Goal: Book appointment/travel/reservation

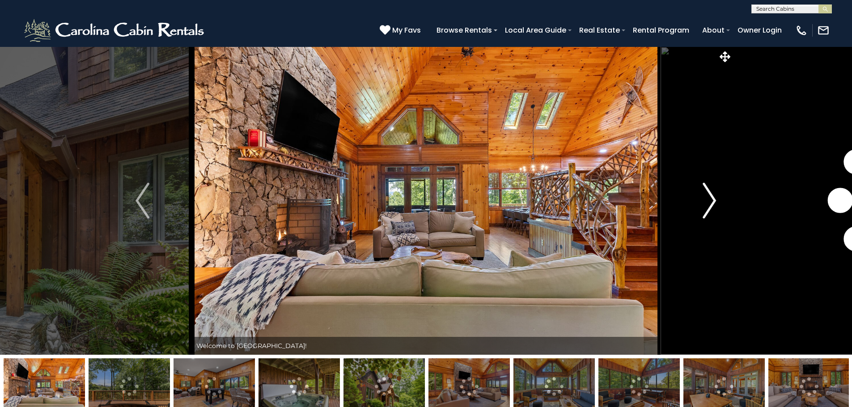
click at [530, 200] on img "Next" at bounding box center [709, 201] width 13 height 36
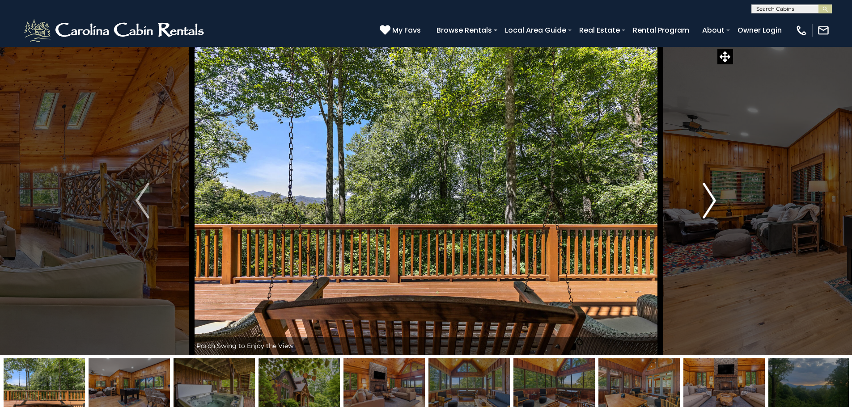
click at [530, 200] on img "Next" at bounding box center [709, 201] width 13 height 36
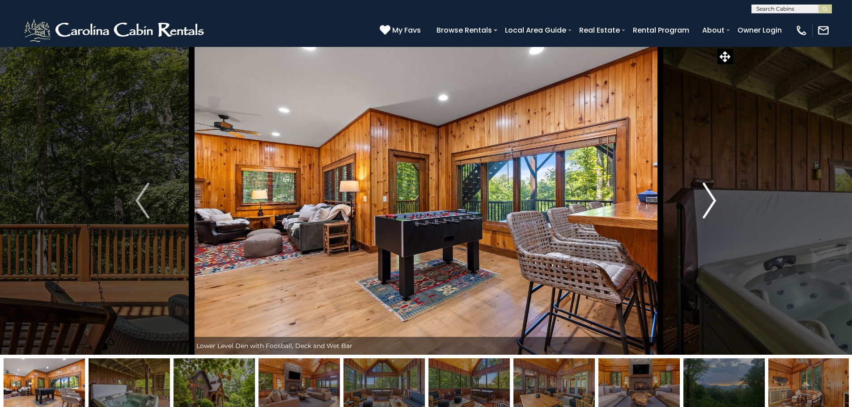
click at [530, 200] on img "Next" at bounding box center [709, 201] width 13 height 36
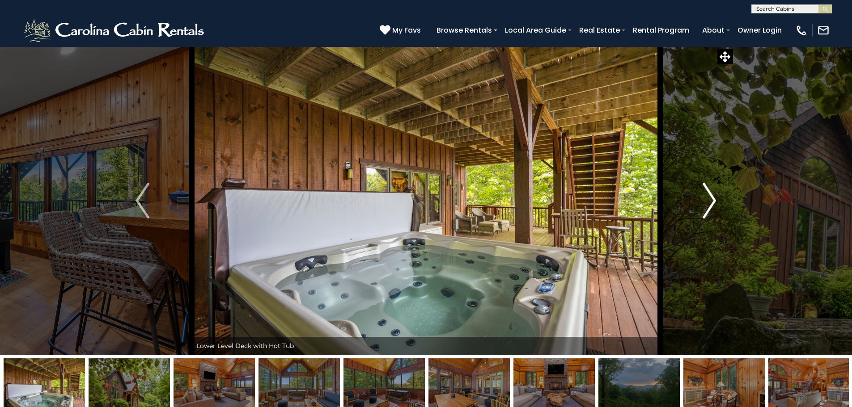
click at [530, 200] on img "Next" at bounding box center [709, 201] width 13 height 36
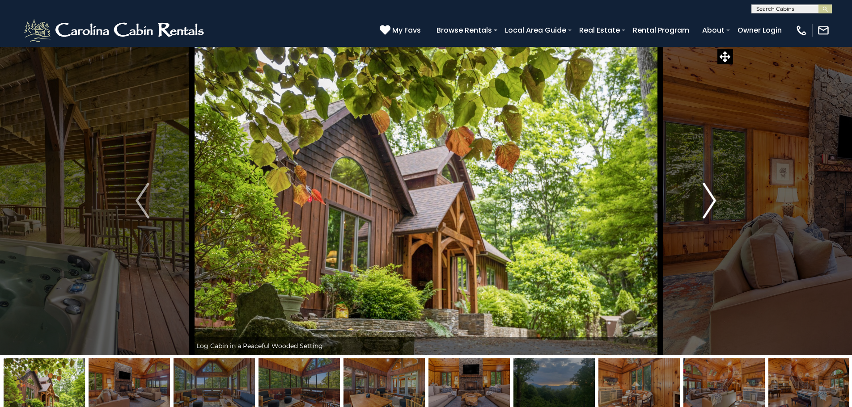
click at [530, 200] on img "Next" at bounding box center [709, 201] width 13 height 36
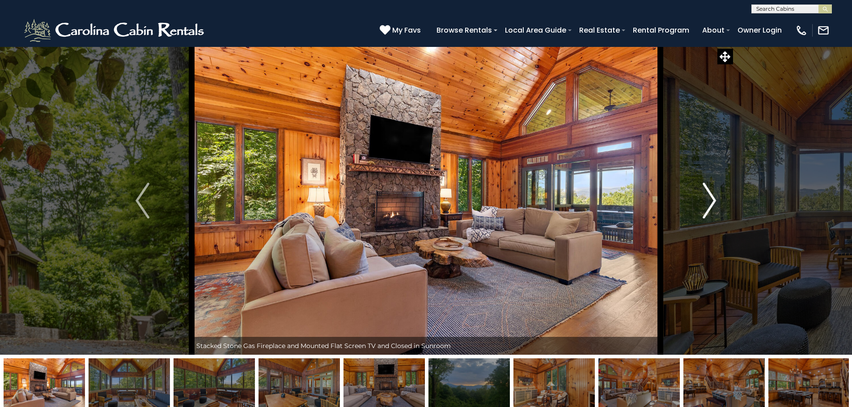
click at [530, 200] on img "Next" at bounding box center [709, 201] width 13 height 36
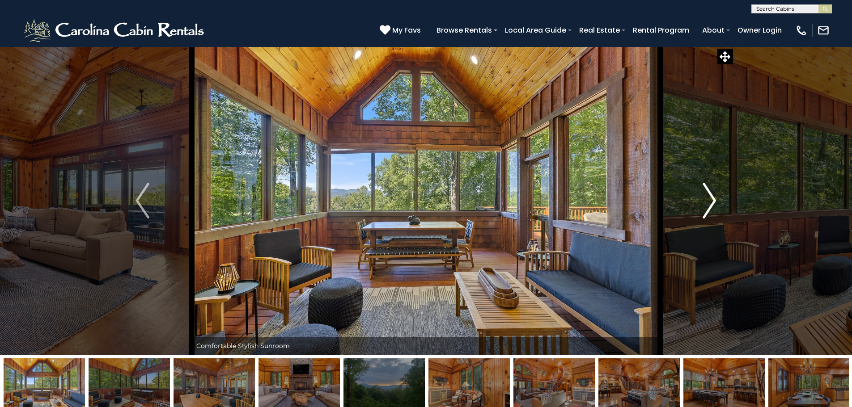
click at [530, 200] on img "Next" at bounding box center [709, 201] width 13 height 36
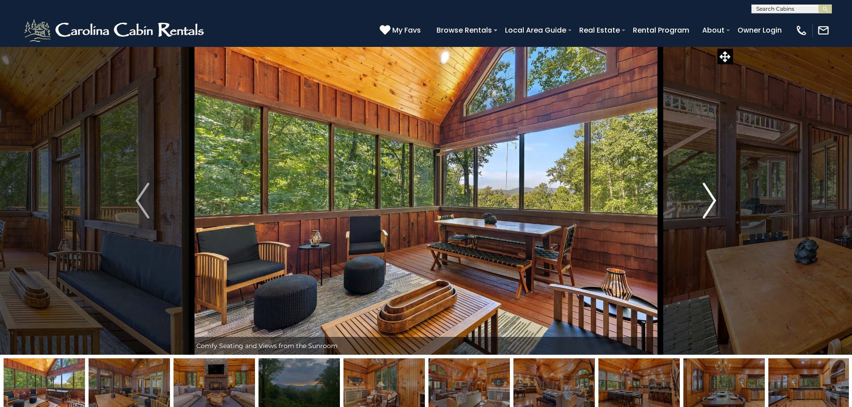
click at [530, 200] on img "Next" at bounding box center [709, 201] width 13 height 36
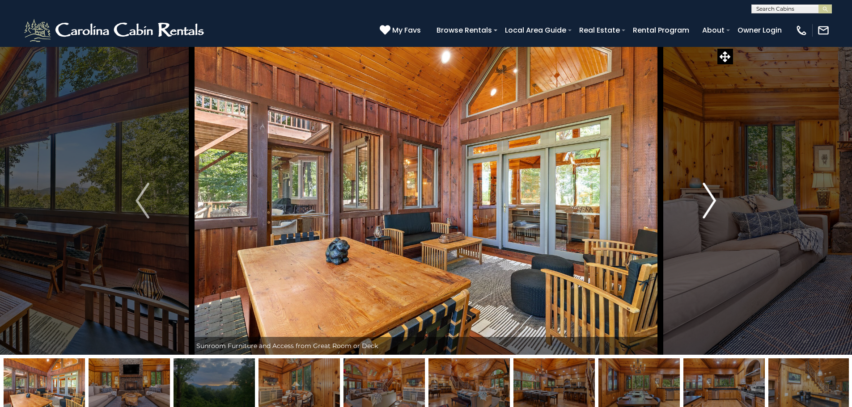
click at [530, 200] on img "Next" at bounding box center [709, 201] width 13 height 36
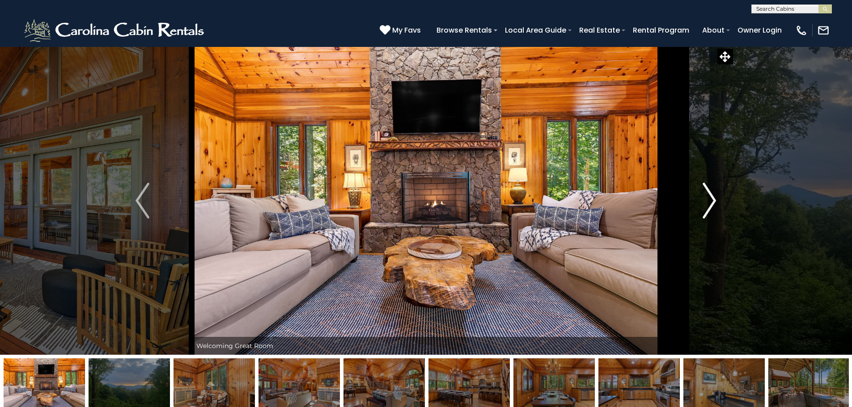
click at [530, 200] on img "Next" at bounding box center [709, 201] width 13 height 36
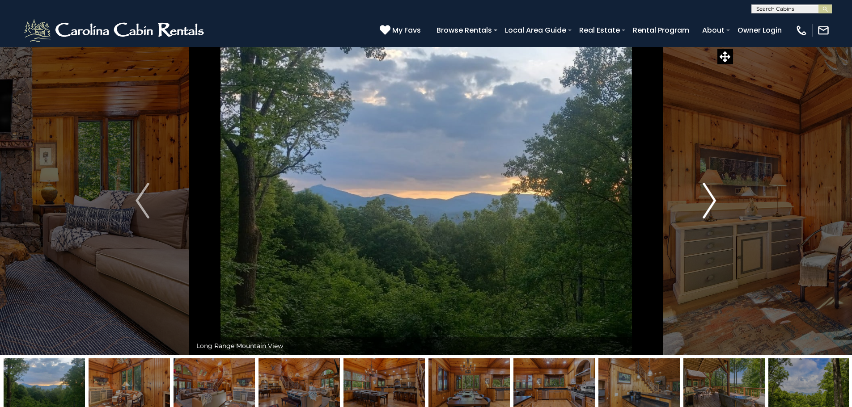
click at [530, 200] on img "Next" at bounding box center [709, 201] width 13 height 36
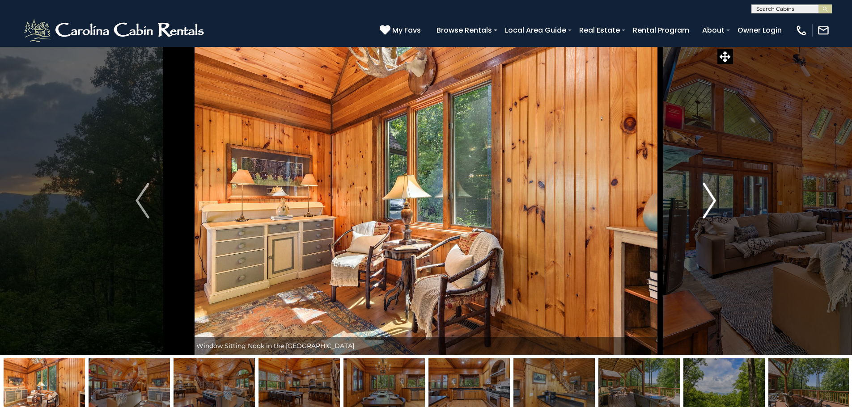
click at [530, 200] on img "Next" at bounding box center [709, 201] width 13 height 36
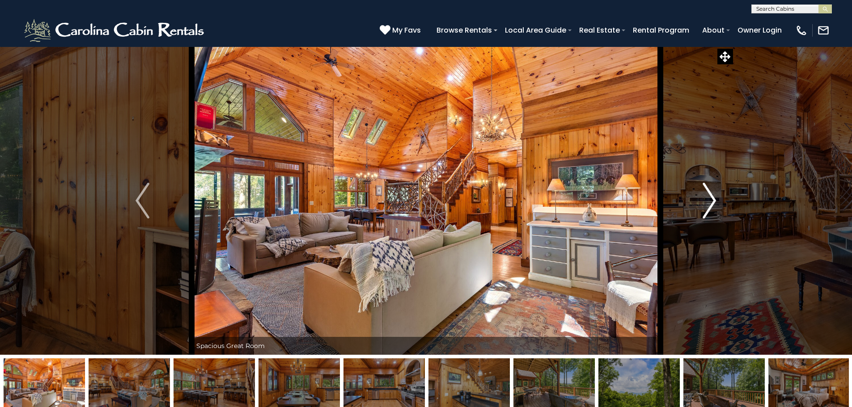
click at [530, 200] on img "Next" at bounding box center [709, 201] width 13 height 36
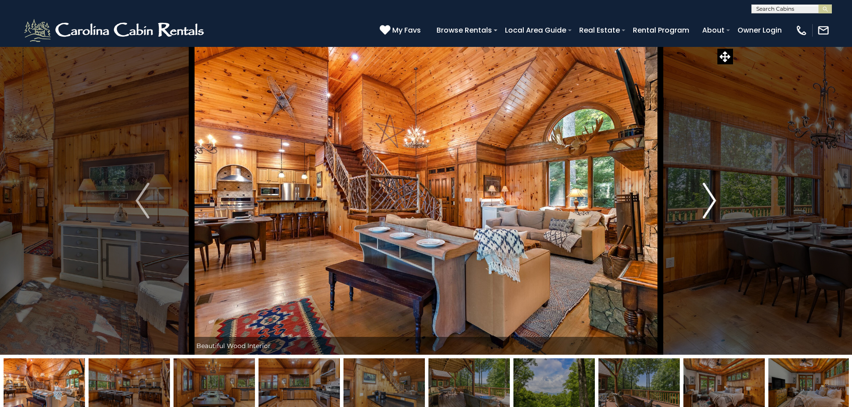
click at [530, 200] on img "Next" at bounding box center [709, 201] width 13 height 36
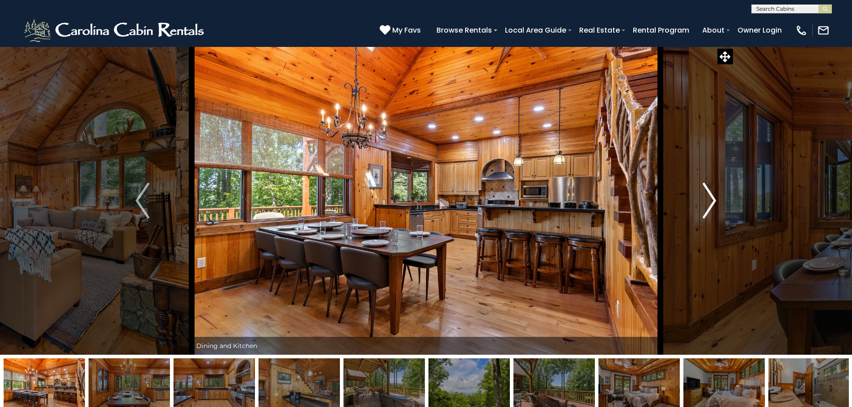
click at [530, 200] on img "Next" at bounding box center [709, 201] width 13 height 36
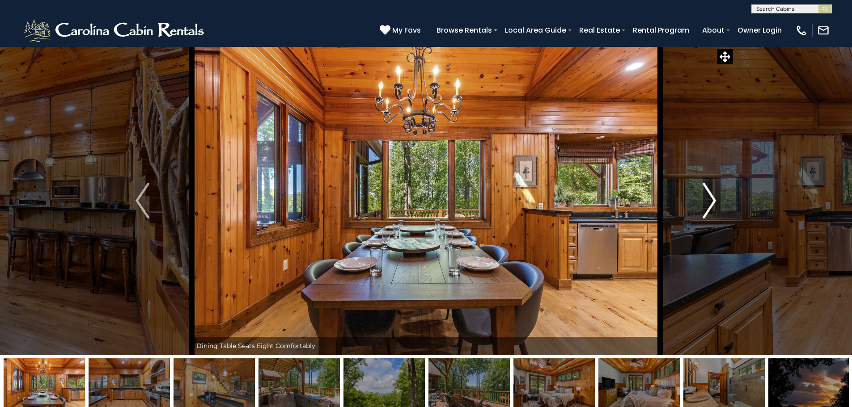
click at [530, 200] on img "Next" at bounding box center [709, 201] width 13 height 36
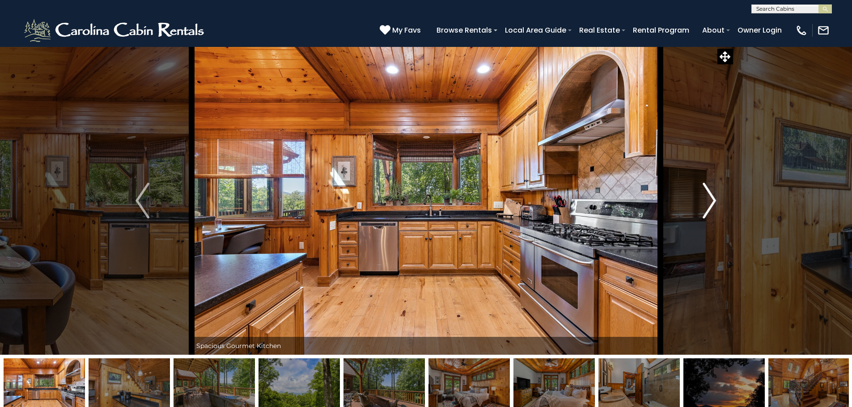
click at [530, 200] on img "Next" at bounding box center [709, 201] width 13 height 36
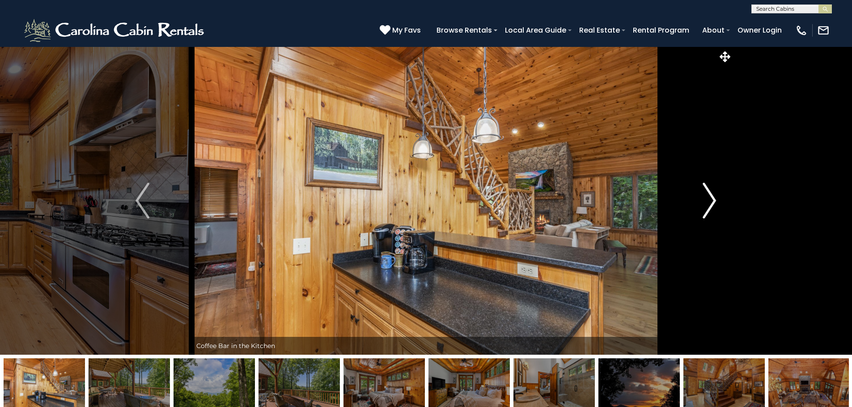
click at [530, 200] on img "Next" at bounding box center [709, 201] width 13 height 36
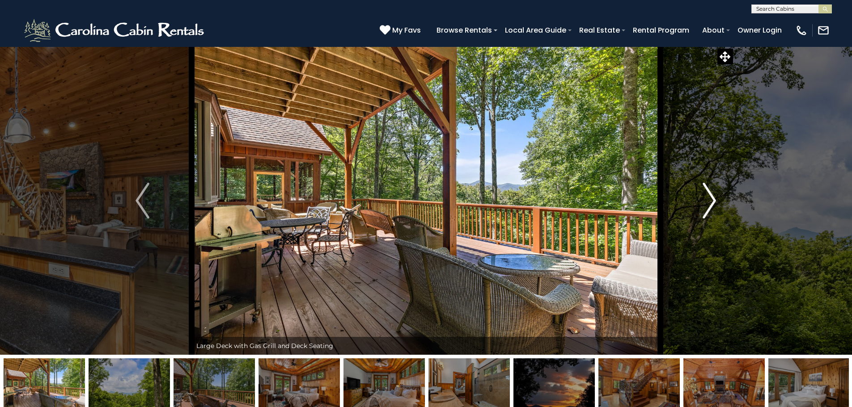
click at [530, 200] on img "Next" at bounding box center [709, 201] width 13 height 36
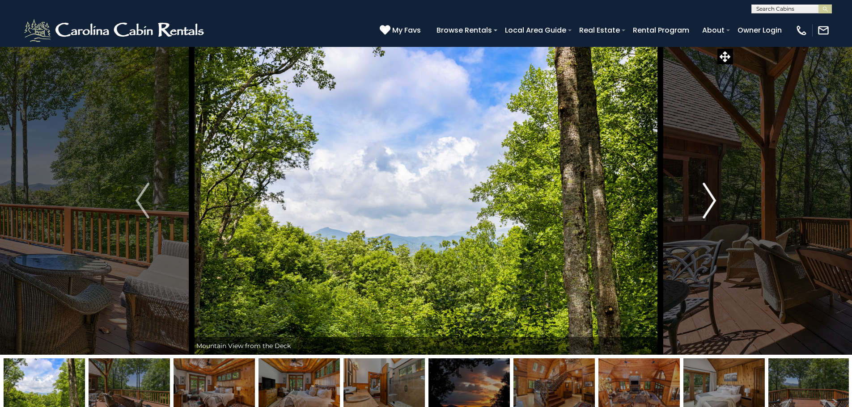
click at [530, 200] on img "Next" at bounding box center [709, 201] width 13 height 36
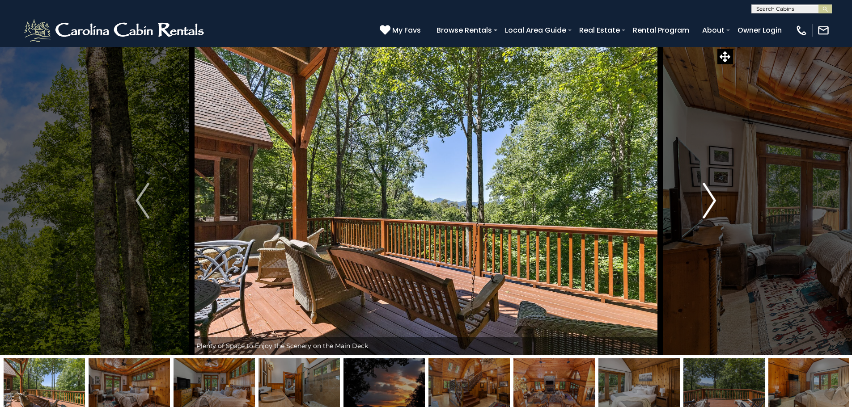
click at [530, 200] on img "Next" at bounding box center [709, 201] width 13 height 36
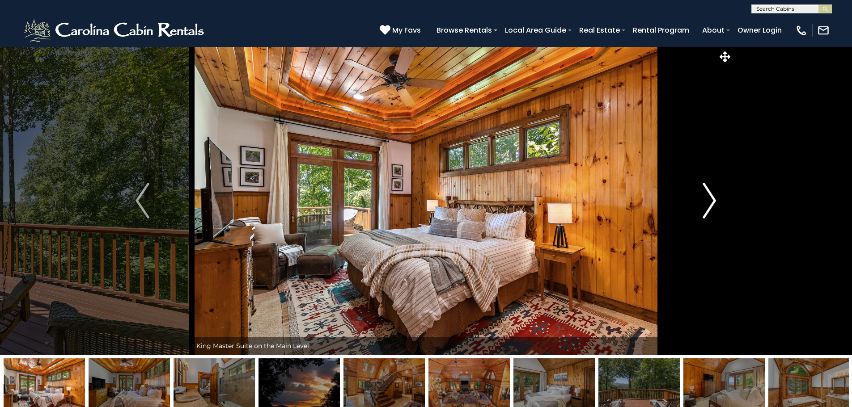
click at [530, 200] on img "Next" at bounding box center [709, 201] width 13 height 36
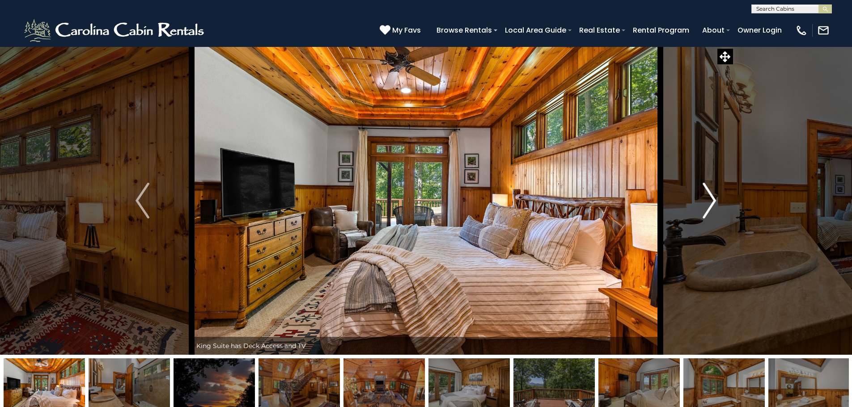
click at [530, 200] on img "Next" at bounding box center [709, 201] width 13 height 36
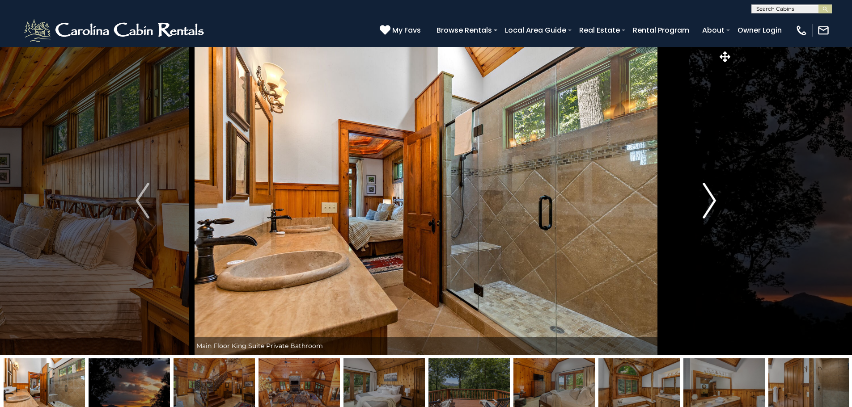
click at [530, 200] on img "Next" at bounding box center [709, 201] width 13 height 36
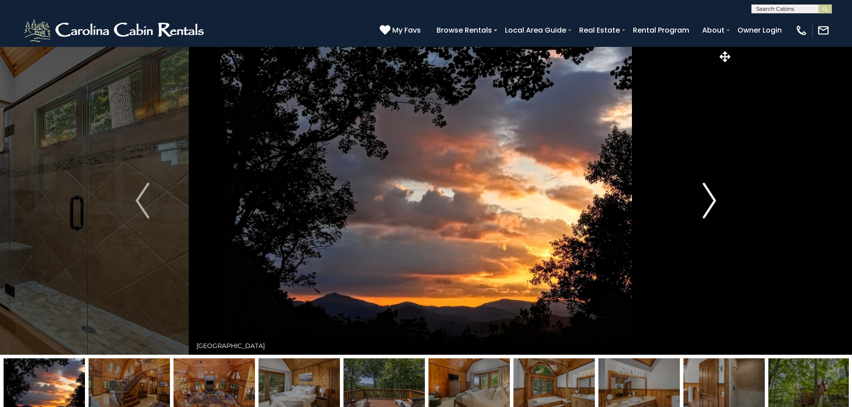
click at [530, 200] on img "Next" at bounding box center [709, 201] width 13 height 36
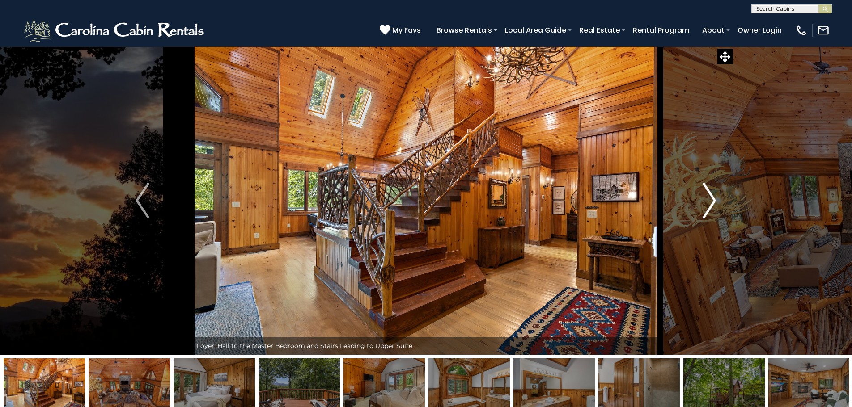
click at [530, 200] on img "Next" at bounding box center [709, 201] width 13 height 36
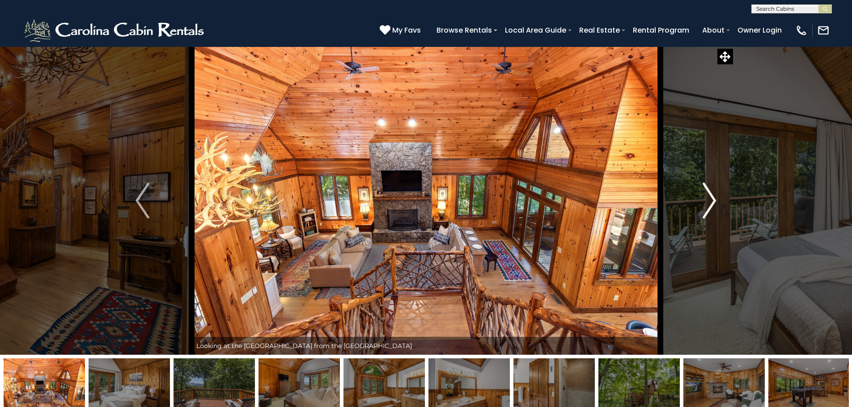
click at [530, 200] on img "Next" at bounding box center [709, 201] width 13 height 36
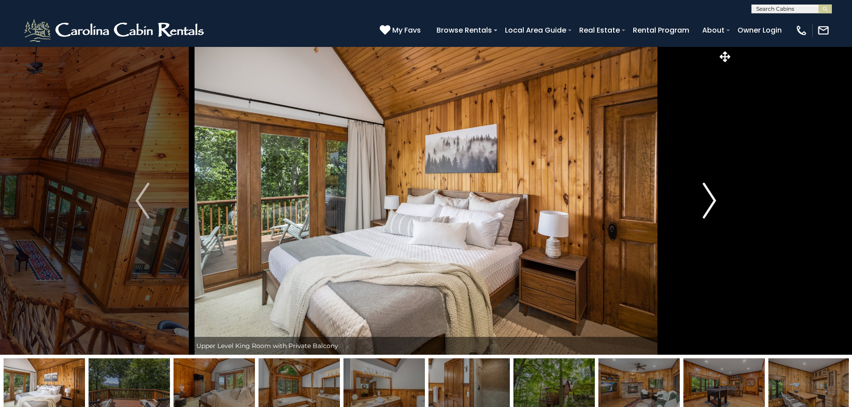
click at [530, 204] on img "Next" at bounding box center [709, 201] width 13 height 36
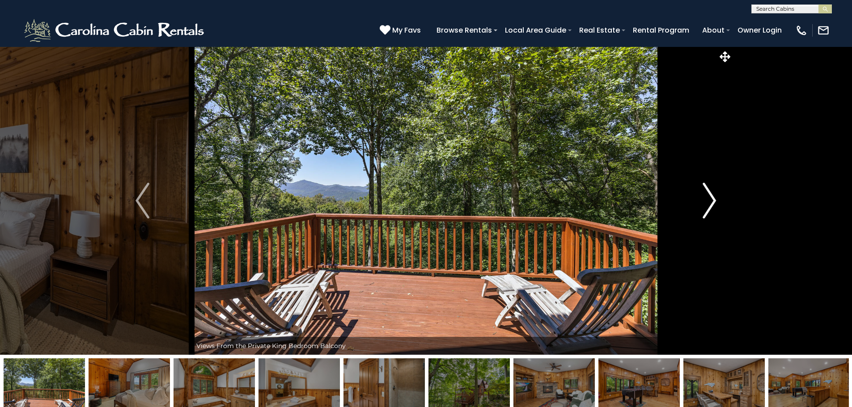
click at [530, 204] on img "Next" at bounding box center [709, 201] width 13 height 36
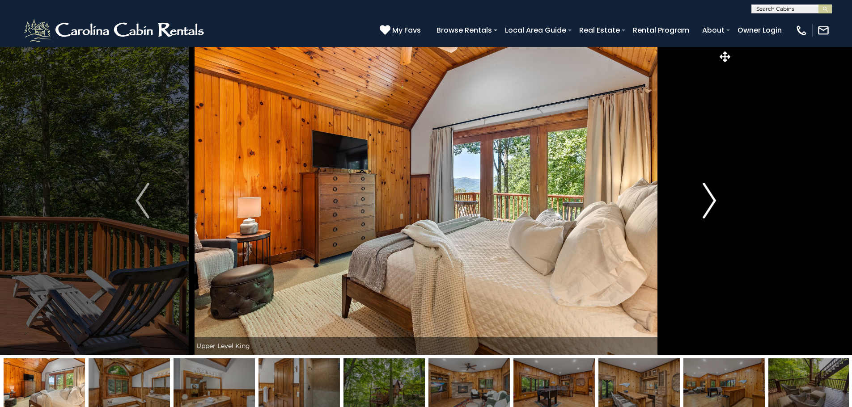
click at [530, 204] on img "Next" at bounding box center [709, 201] width 13 height 36
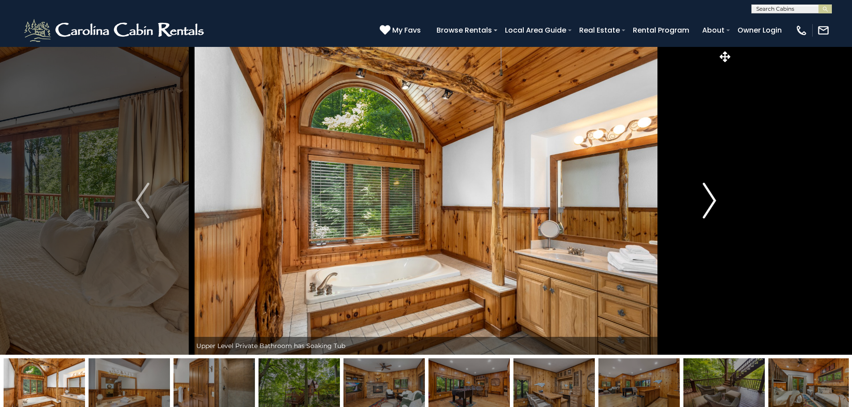
click at [530, 204] on img "Next" at bounding box center [709, 201] width 13 height 36
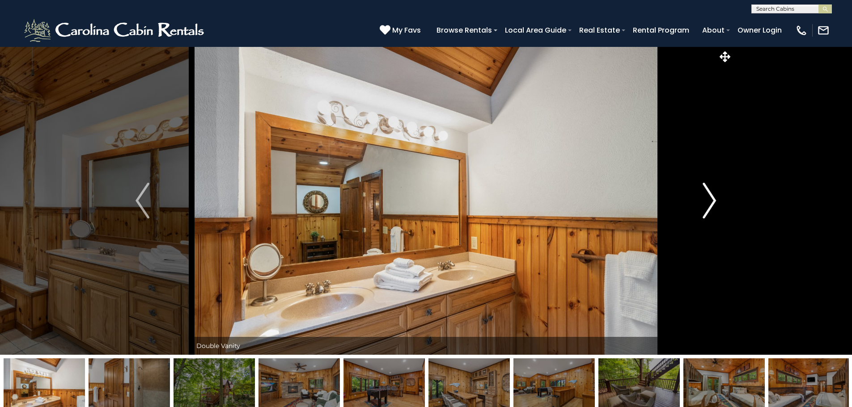
click at [530, 204] on img "Next" at bounding box center [709, 201] width 13 height 36
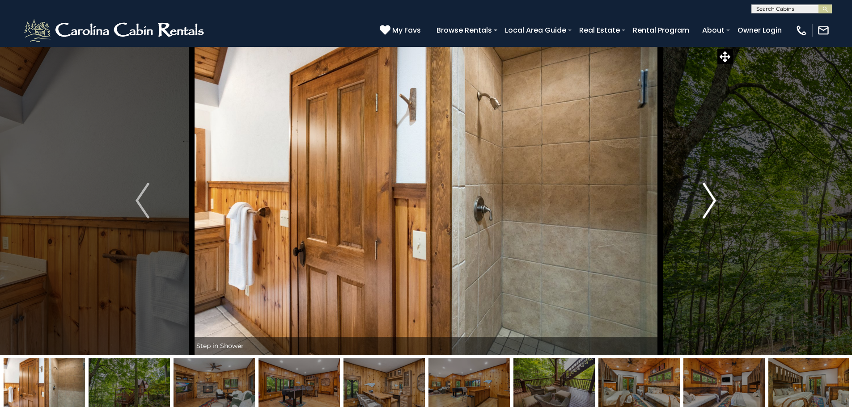
click at [530, 204] on img "Next" at bounding box center [709, 201] width 13 height 36
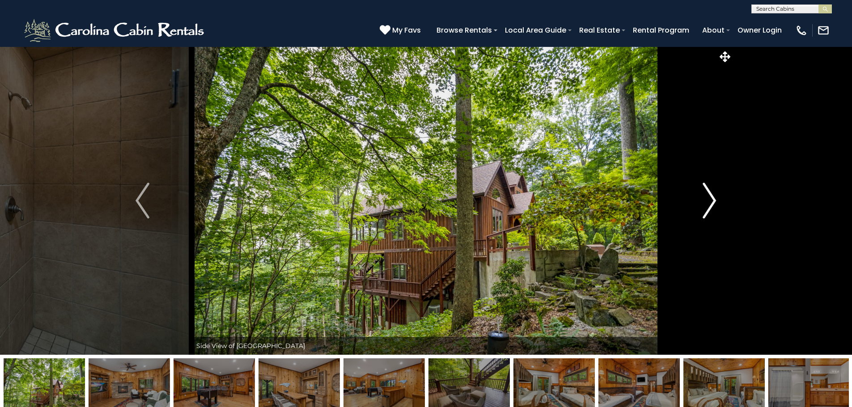
click at [530, 204] on img "Next" at bounding box center [709, 201] width 13 height 36
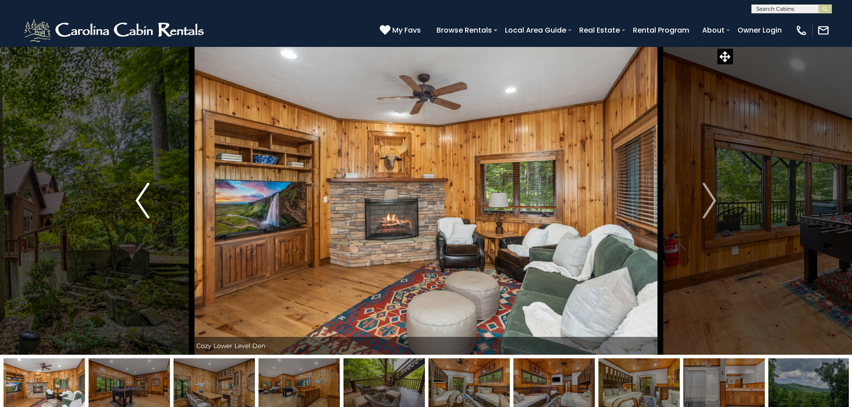
click at [137, 199] on img "Previous" at bounding box center [142, 201] width 13 height 36
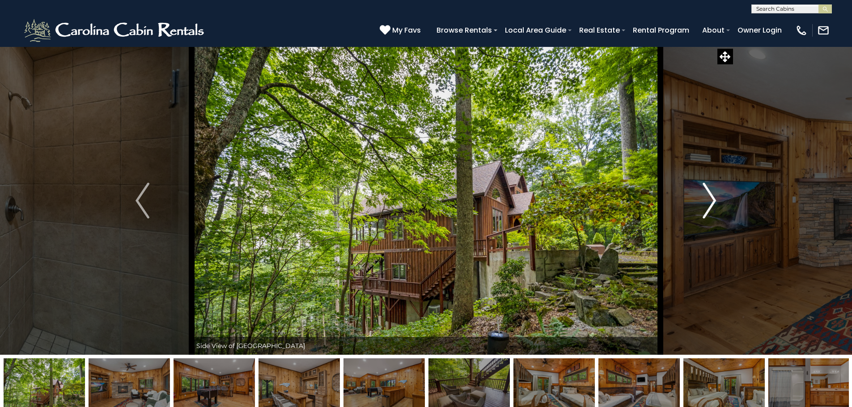
click at [530, 199] on img "Next" at bounding box center [709, 201] width 13 height 36
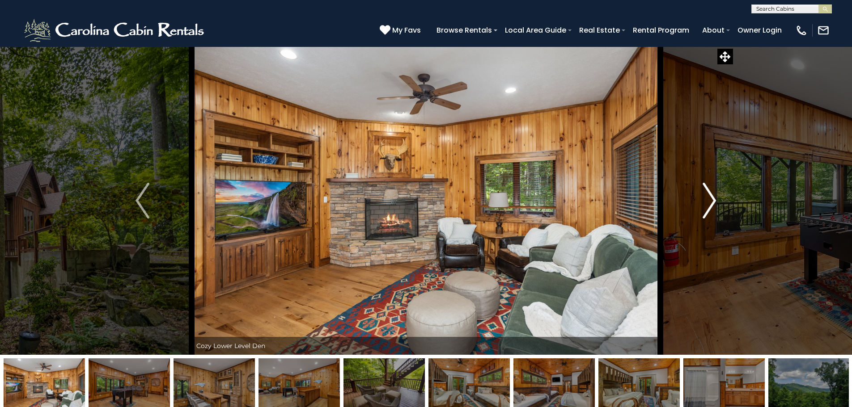
click at [530, 199] on img "Next" at bounding box center [709, 201] width 13 height 36
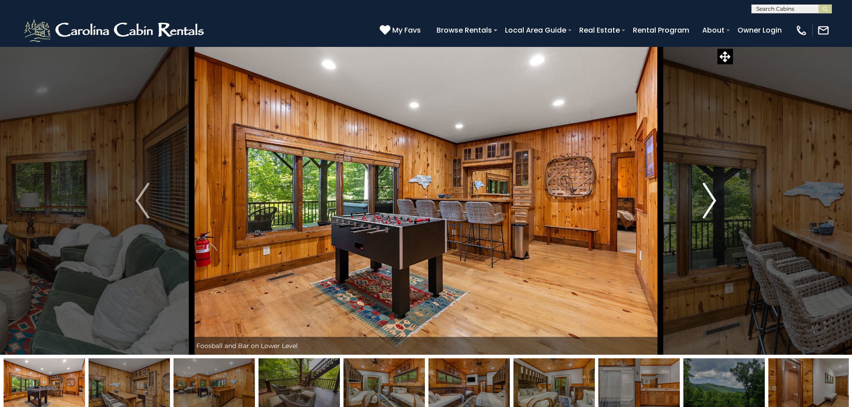
click at [530, 199] on img "Next" at bounding box center [709, 201] width 13 height 36
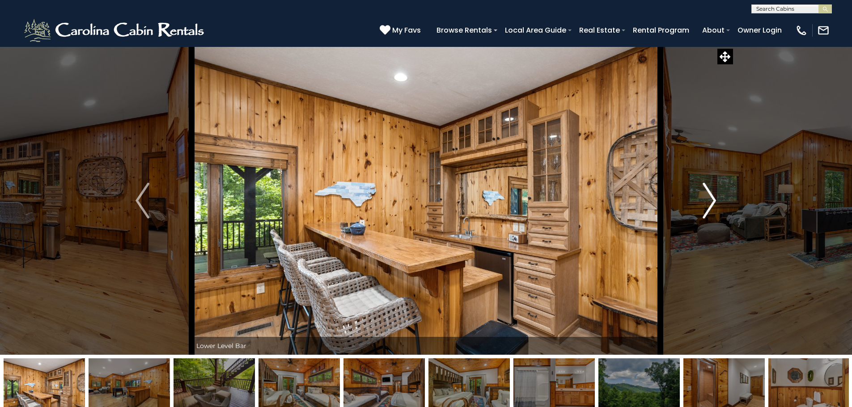
click at [530, 199] on img "Next" at bounding box center [709, 201] width 13 height 36
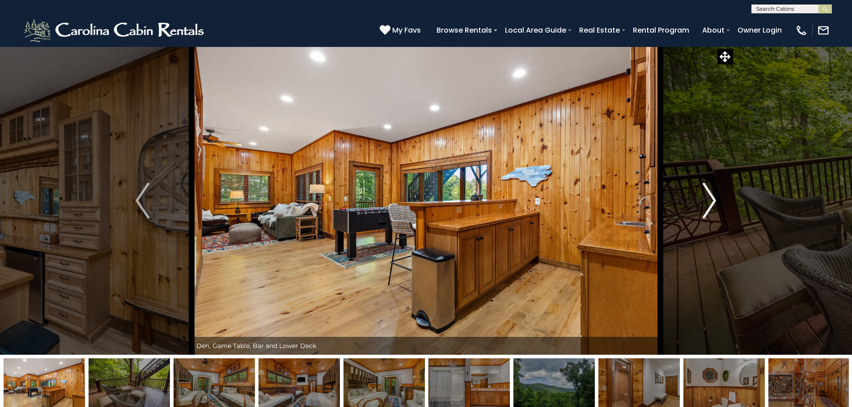
click at [530, 199] on img "Next" at bounding box center [709, 201] width 13 height 36
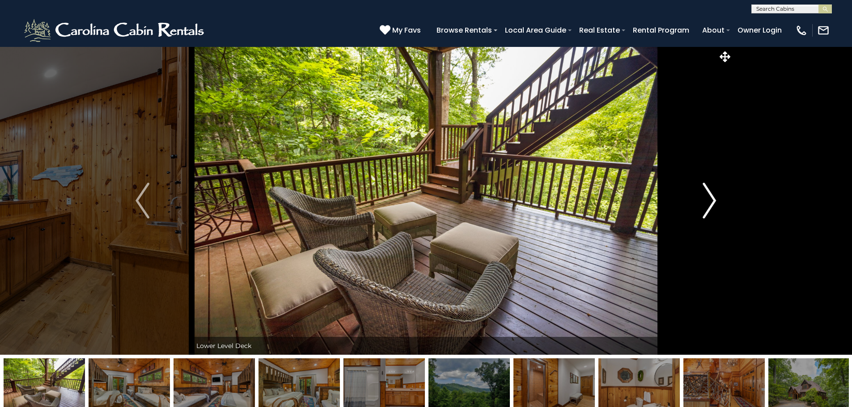
click at [530, 199] on img "Next" at bounding box center [709, 201] width 13 height 36
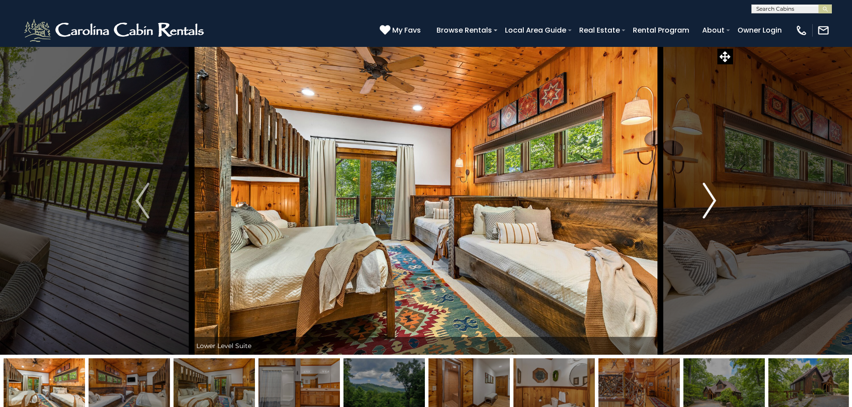
click at [530, 199] on img "Next" at bounding box center [709, 201] width 13 height 36
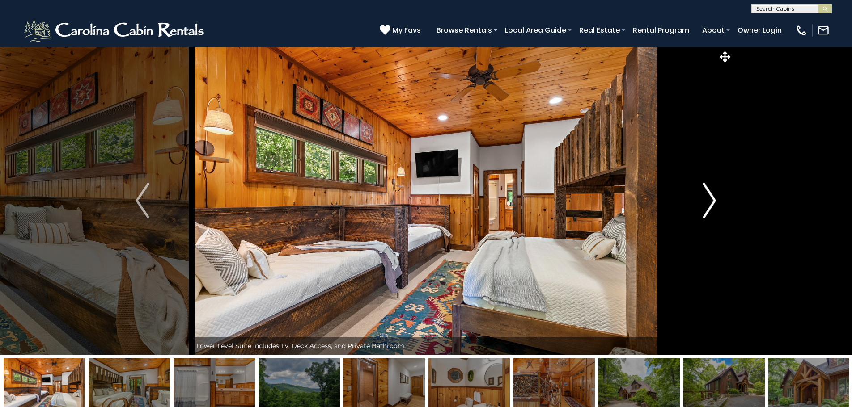
click at [530, 199] on img "Next" at bounding box center [709, 201] width 13 height 36
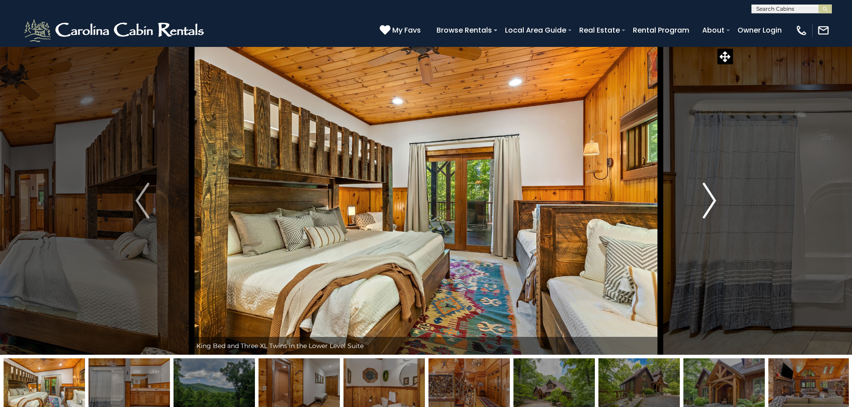
click at [530, 199] on img "Next" at bounding box center [709, 201] width 13 height 36
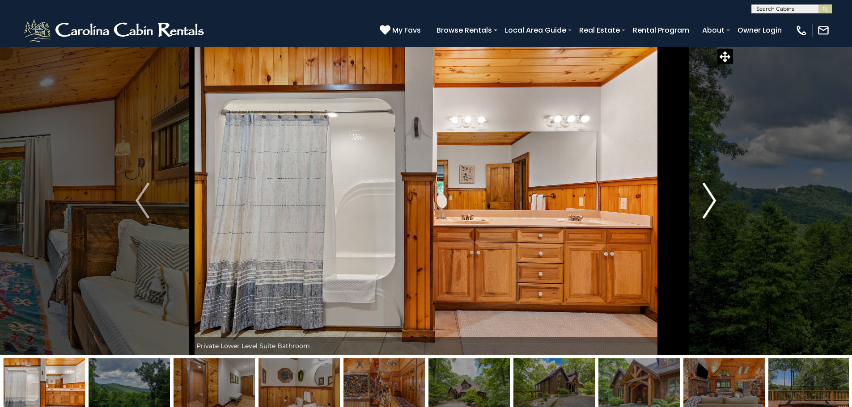
click at [530, 199] on img "Next" at bounding box center [709, 201] width 13 height 36
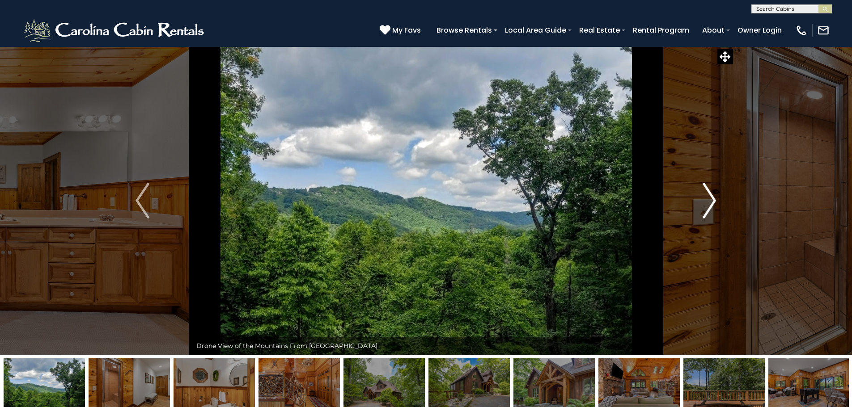
click at [530, 199] on img "Next" at bounding box center [709, 201] width 13 height 36
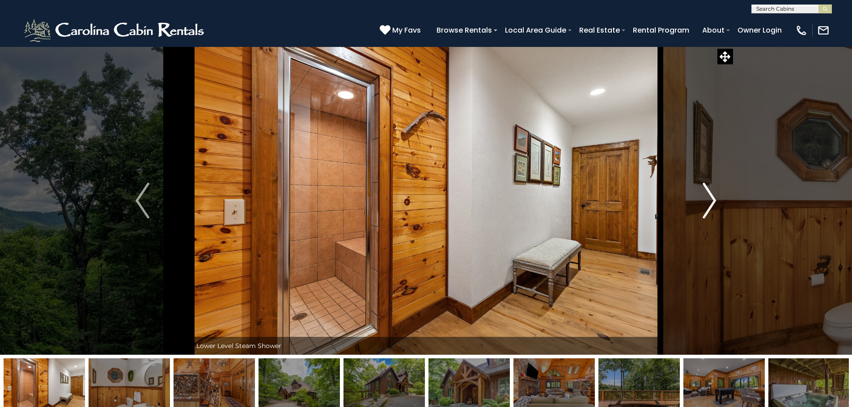
click at [530, 199] on img "Next" at bounding box center [709, 201] width 13 height 36
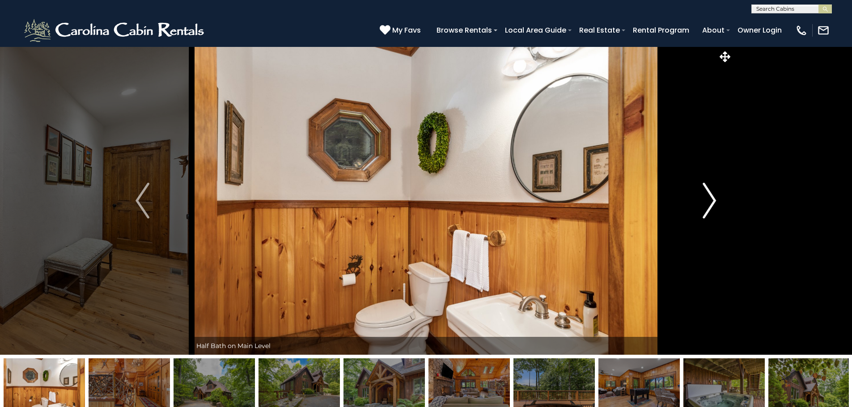
click at [530, 199] on img "Next" at bounding box center [709, 201] width 13 height 36
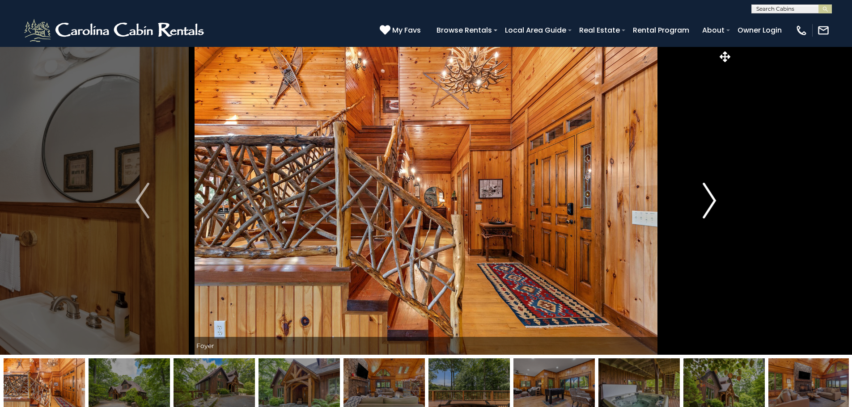
click at [530, 199] on img "Next" at bounding box center [709, 201] width 13 height 36
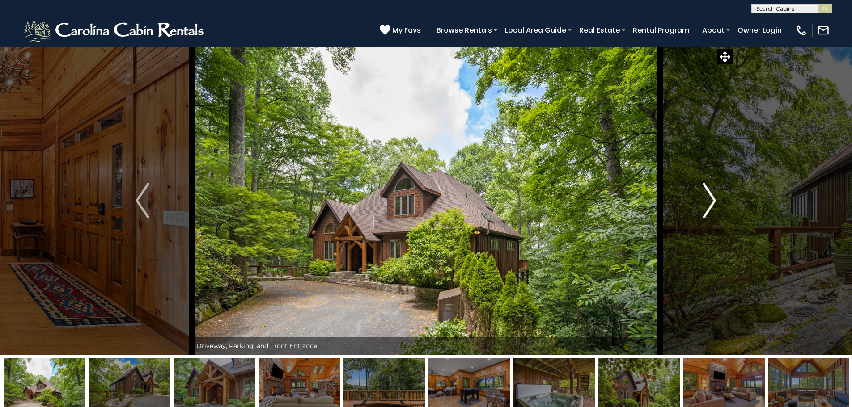
click at [530, 199] on img "Next" at bounding box center [709, 201] width 13 height 36
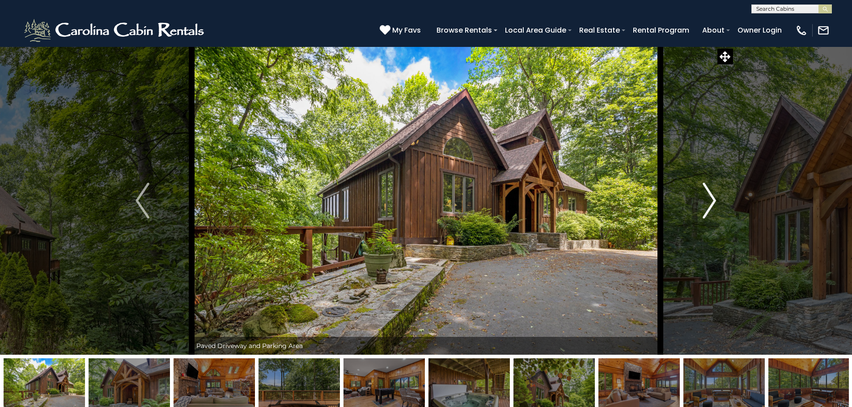
click at [530, 199] on img "Next" at bounding box center [709, 201] width 13 height 36
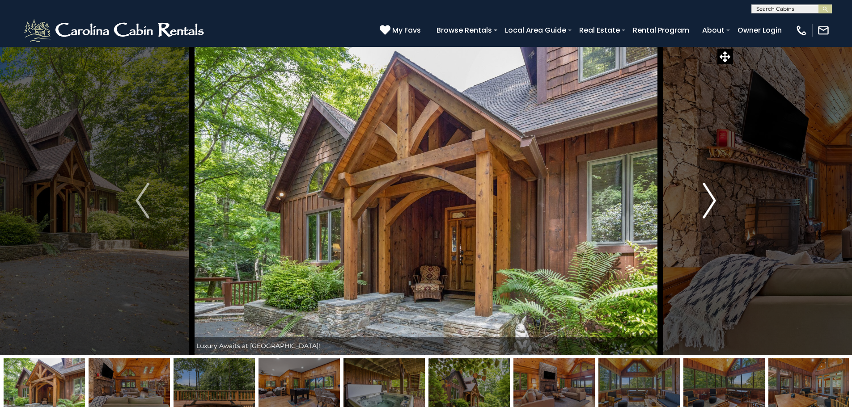
click at [530, 199] on img "Next" at bounding box center [709, 201] width 13 height 36
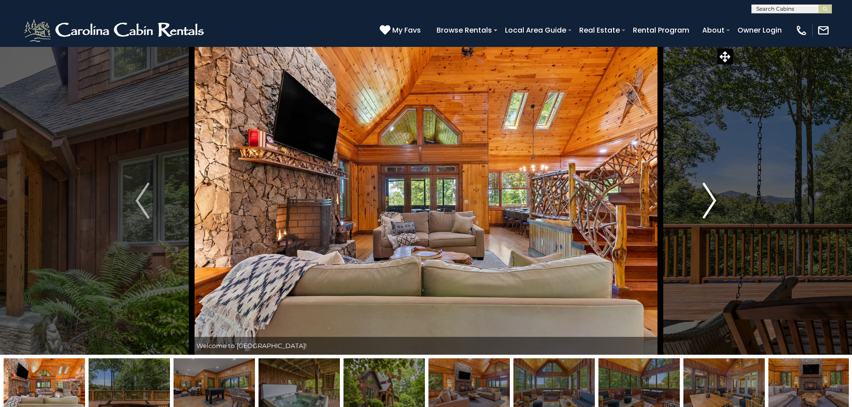
click at [530, 202] on img "Next" at bounding box center [709, 201] width 13 height 36
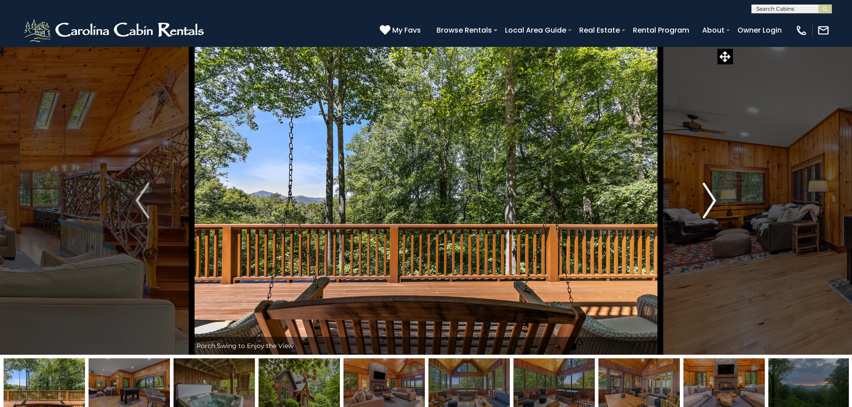
click at [530, 202] on img "Next" at bounding box center [709, 201] width 13 height 36
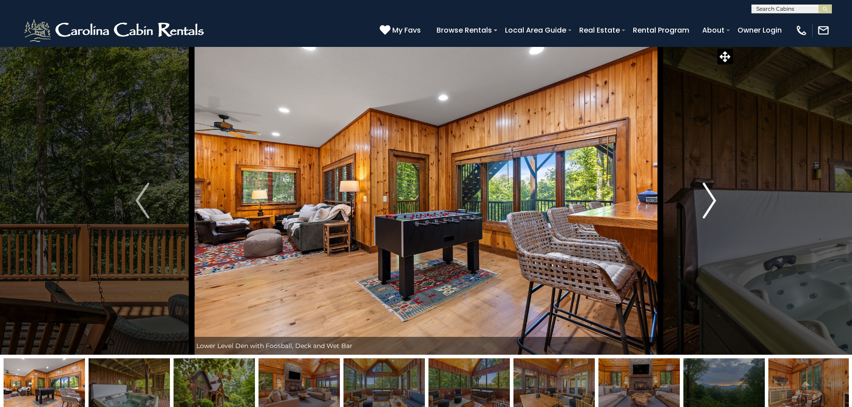
click at [530, 202] on img "Next" at bounding box center [709, 201] width 13 height 36
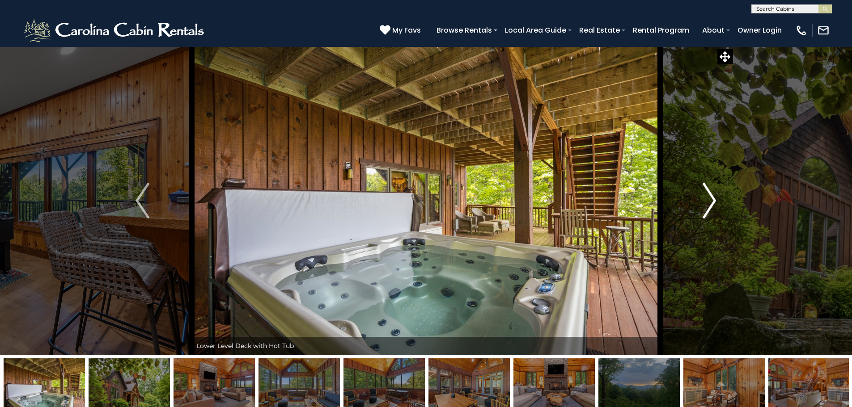
click at [530, 202] on img "Next" at bounding box center [709, 201] width 13 height 36
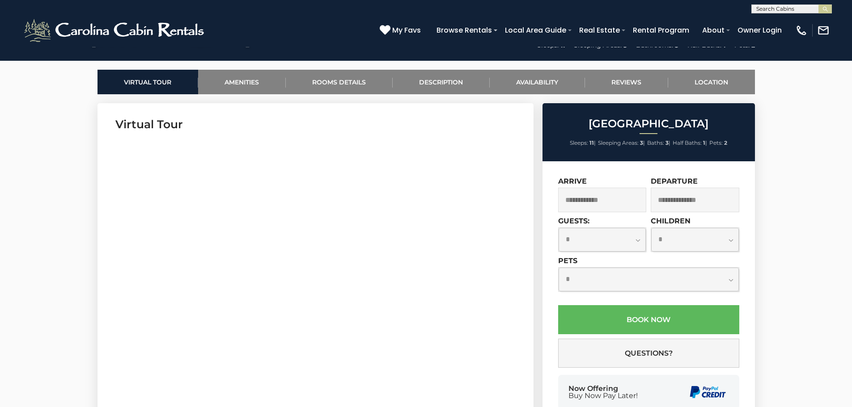
scroll to position [134, 0]
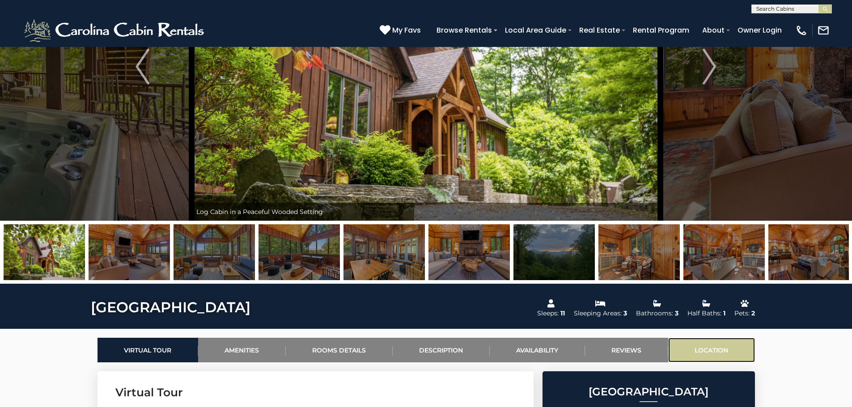
click at [530, 309] on link "Location" at bounding box center [711, 350] width 87 height 25
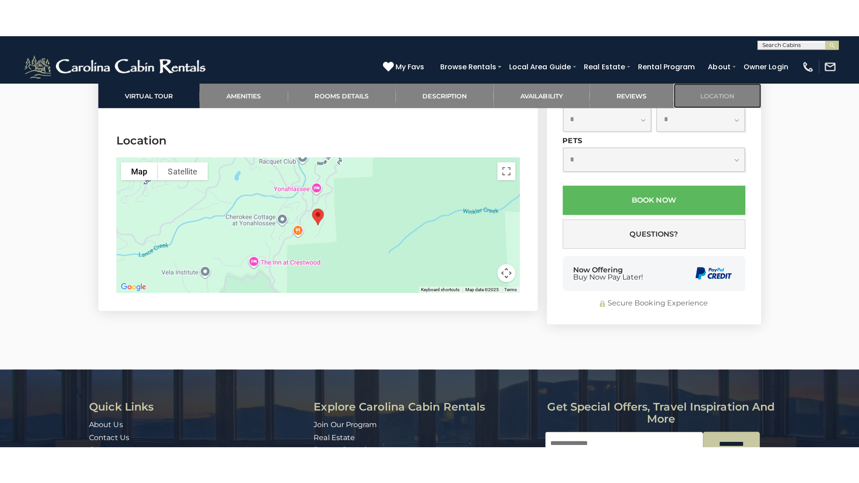
scroll to position [2362, 0]
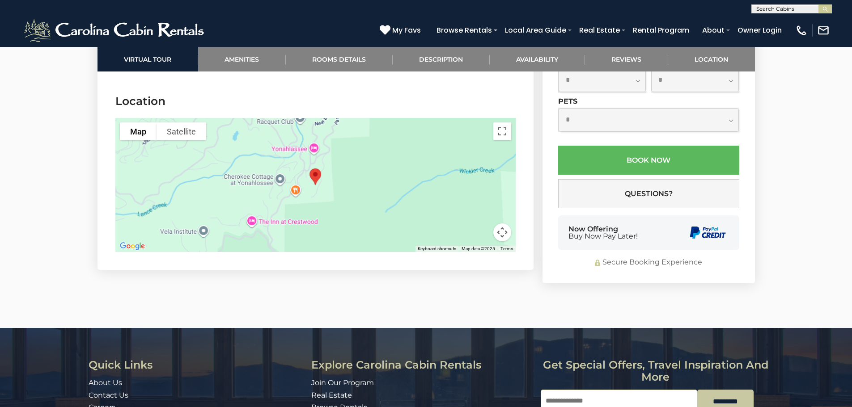
click at [417, 194] on div at bounding box center [315, 185] width 400 height 134
click at [503, 123] on button "Toggle fullscreen view" at bounding box center [502, 132] width 18 height 18
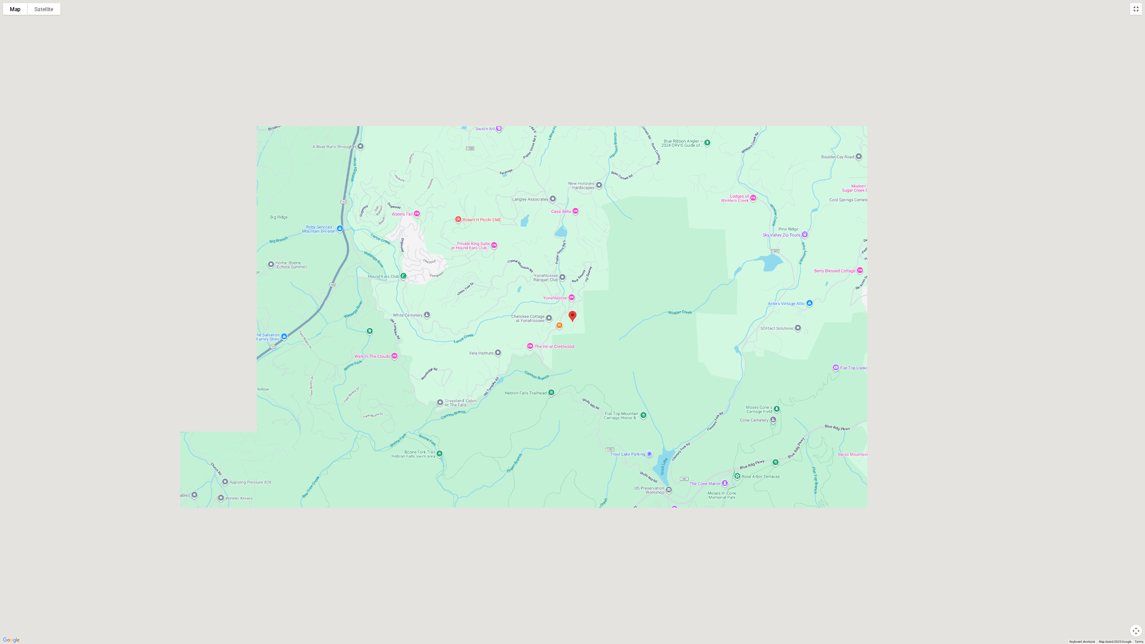
scroll to position [945, 0]
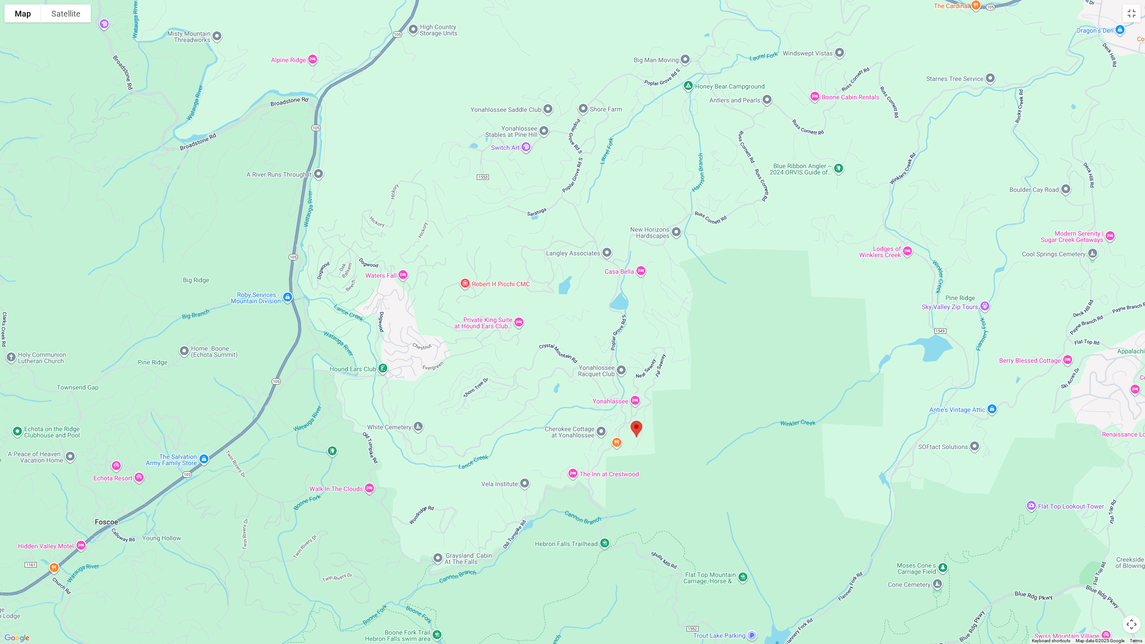
drag, startPoint x: 396, startPoint y: 281, endPoint x: 462, endPoint y: 398, distance: 134.1
click at [462, 309] on div at bounding box center [572, 322] width 1145 height 644
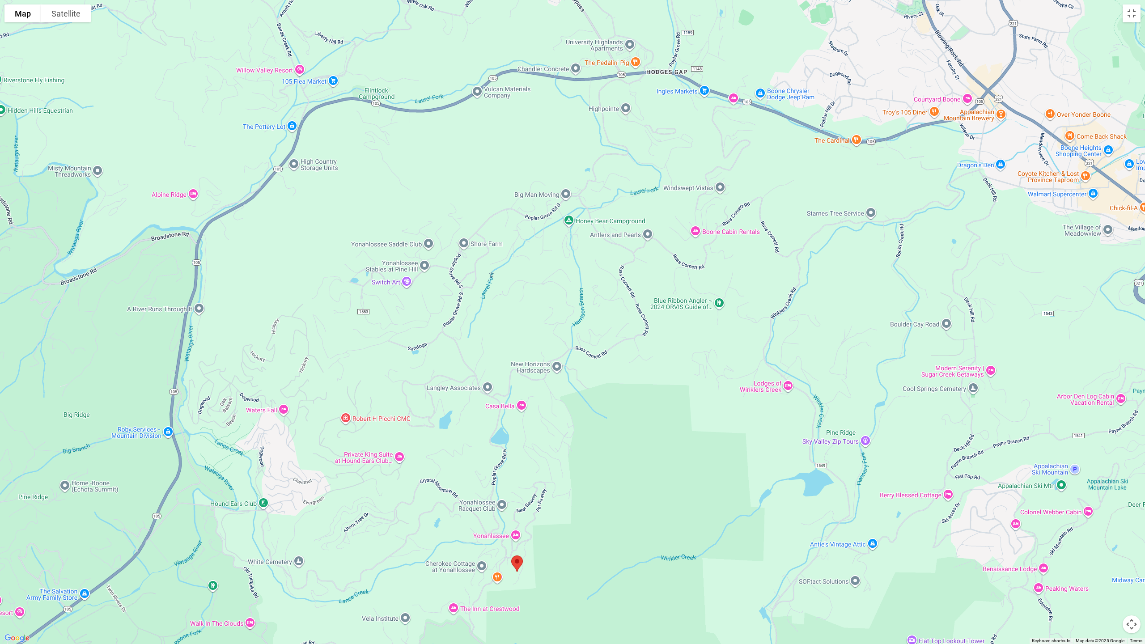
drag, startPoint x: 764, startPoint y: 335, endPoint x: 636, endPoint y: 471, distance: 187.0
click at [530, 309] on div at bounding box center [572, 322] width 1145 height 644
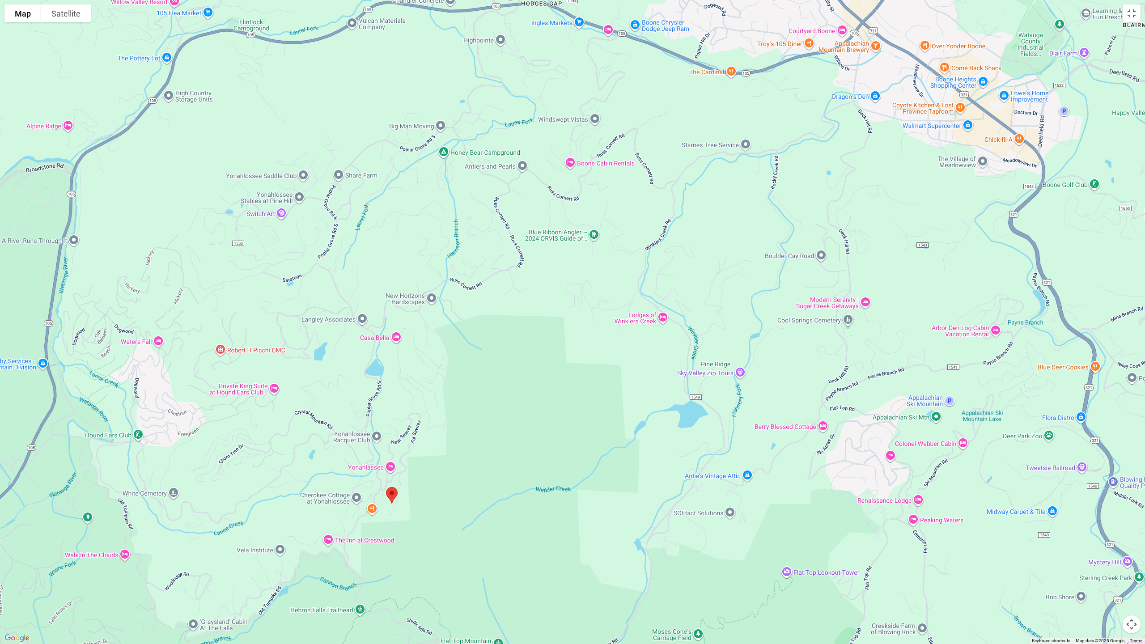
drag, startPoint x: 904, startPoint y: 259, endPoint x: 773, endPoint y: 192, distance: 147.4
click at [530, 192] on div at bounding box center [572, 322] width 1145 height 644
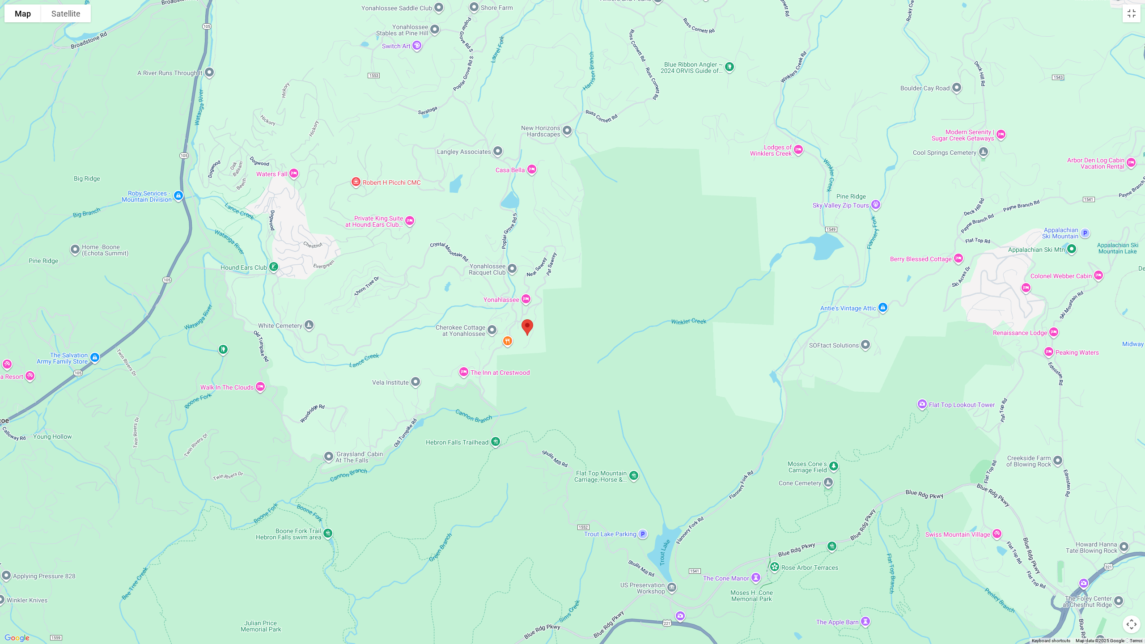
drag, startPoint x: 589, startPoint y: 390, endPoint x: 708, endPoint y: 240, distance: 191.7
click at [530, 240] on div at bounding box center [572, 322] width 1145 height 644
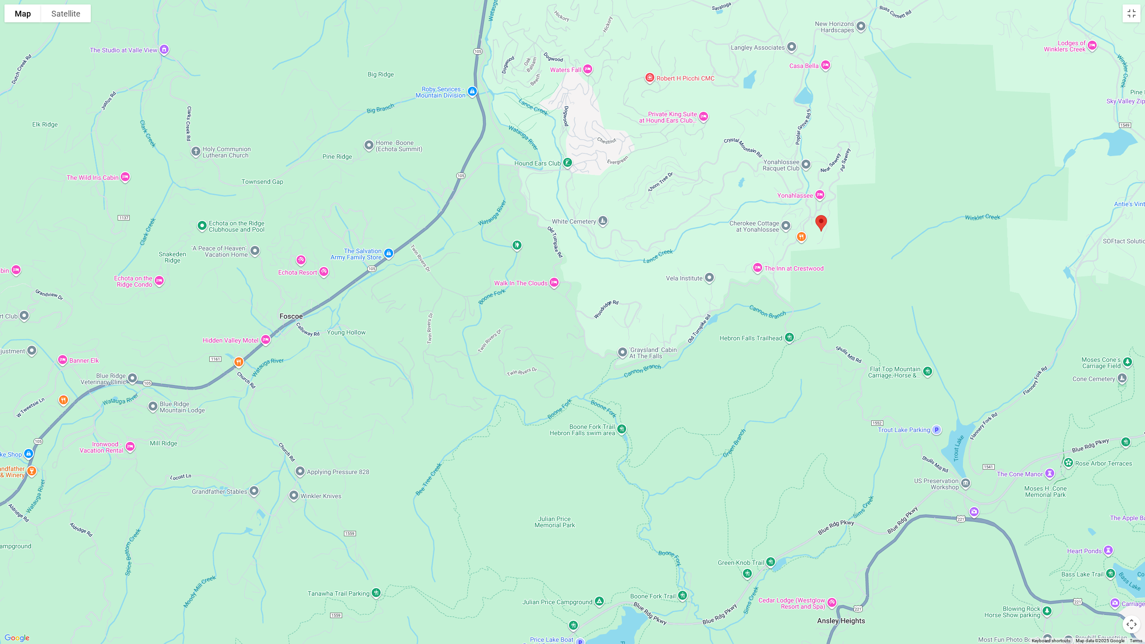
drag, startPoint x: 586, startPoint y: 388, endPoint x: 881, endPoint y: 284, distance: 312.4
click at [530, 284] on div at bounding box center [572, 322] width 1145 height 644
click at [530, 309] on div at bounding box center [572, 322] width 1145 height 644
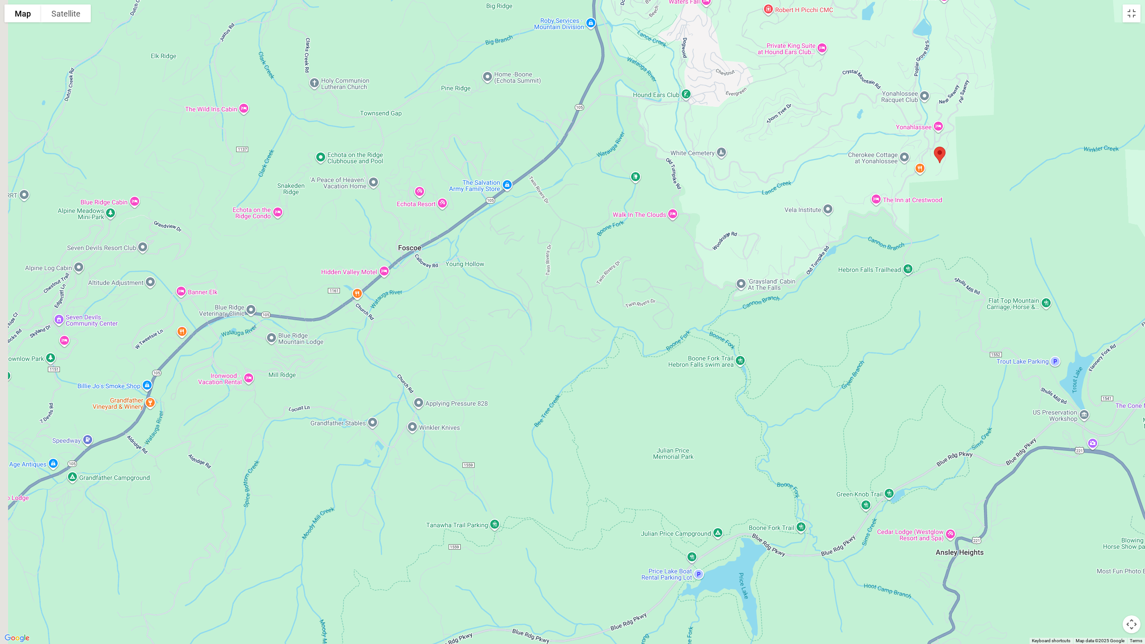
drag, startPoint x: 541, startPoint y: 388, endPoint x: 743, endPoint y: 241, distance: 250.3
click at [530, 241] on div at bounding box center [572, 322] width 1145 height 644
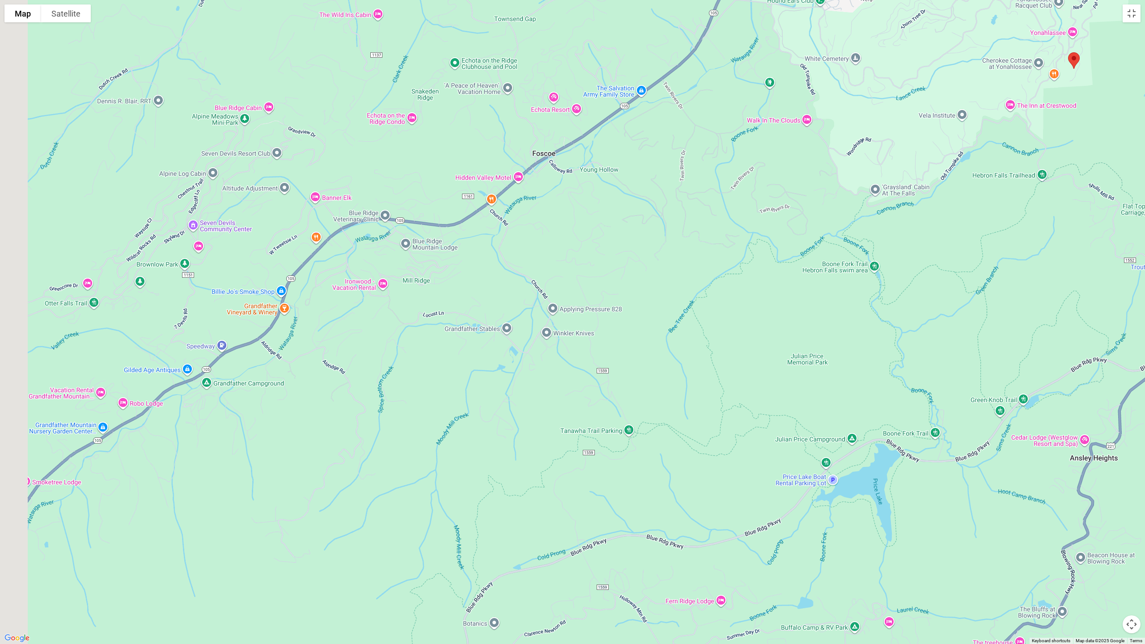
drag, startPoint x: 595, startPoint y: 330, endPoint x: 780, endPoint y: 231, distance: 210.1
click at [530, 229] on div at bounding box center [572, 322] width 1145 height 644
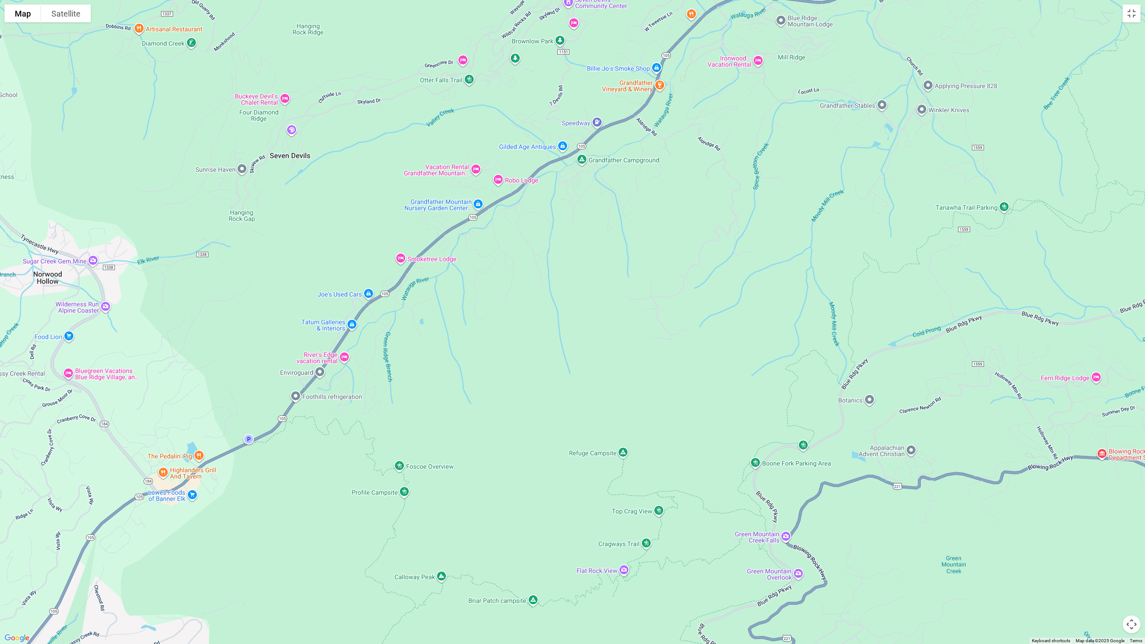
drag, startPoint x: 605, startPoint y: 337, endPoint x: 784, endPoint y: 211, distance: 219.4
click at [530, 211] on div at bounding box center [572, 322] width 1145 height 644
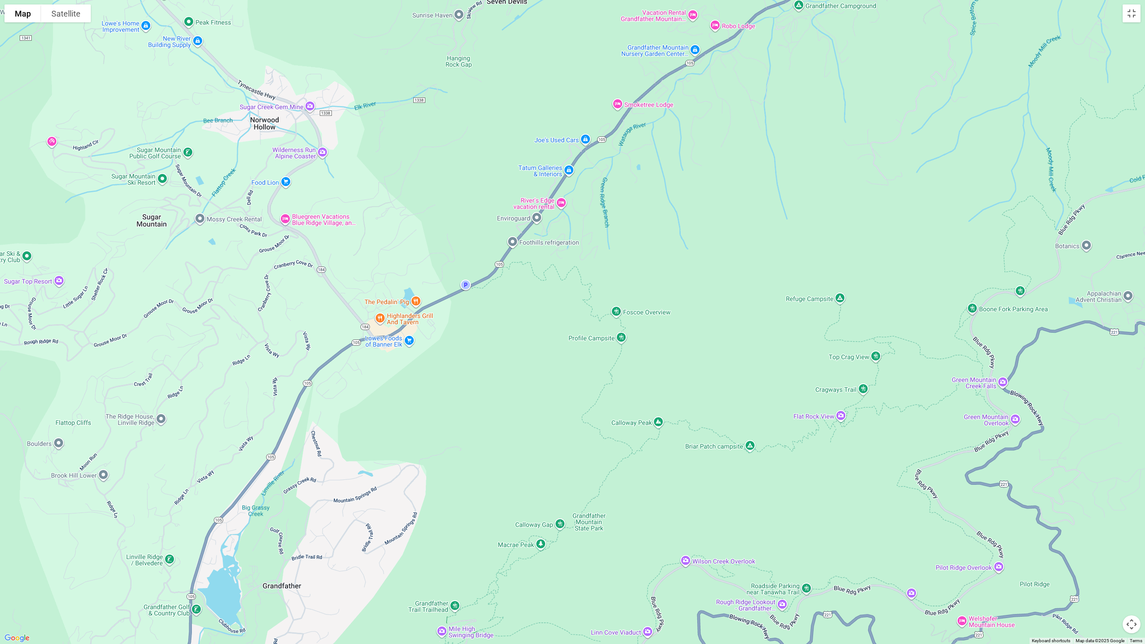
drag, startPoint x: 673, startPoint y: 292, endPoint x: 818, endPoint y: 176, distance: 185.6
click at [530, 176] on div at bounding box center [572, 322] width 1145 height 644
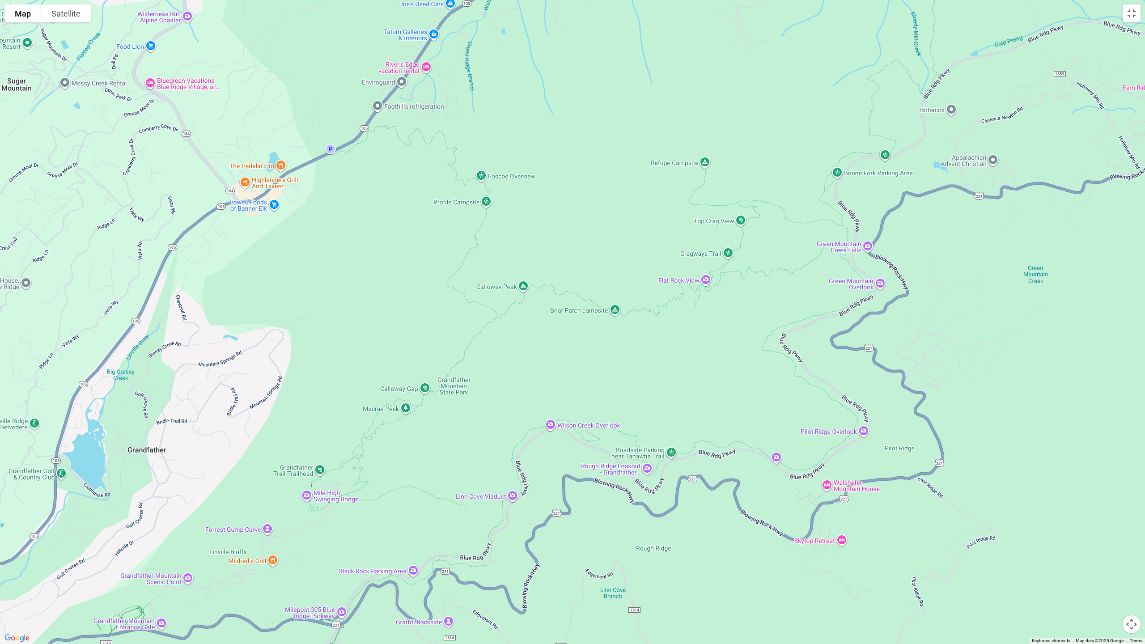
drag, startPoint x: 470, startPoint y: 362, endPoint x: 392, endPoint y: 230, distance: 152.9
click at [339, 226] on div at bounding box center [572, 322] width 1145 height 644
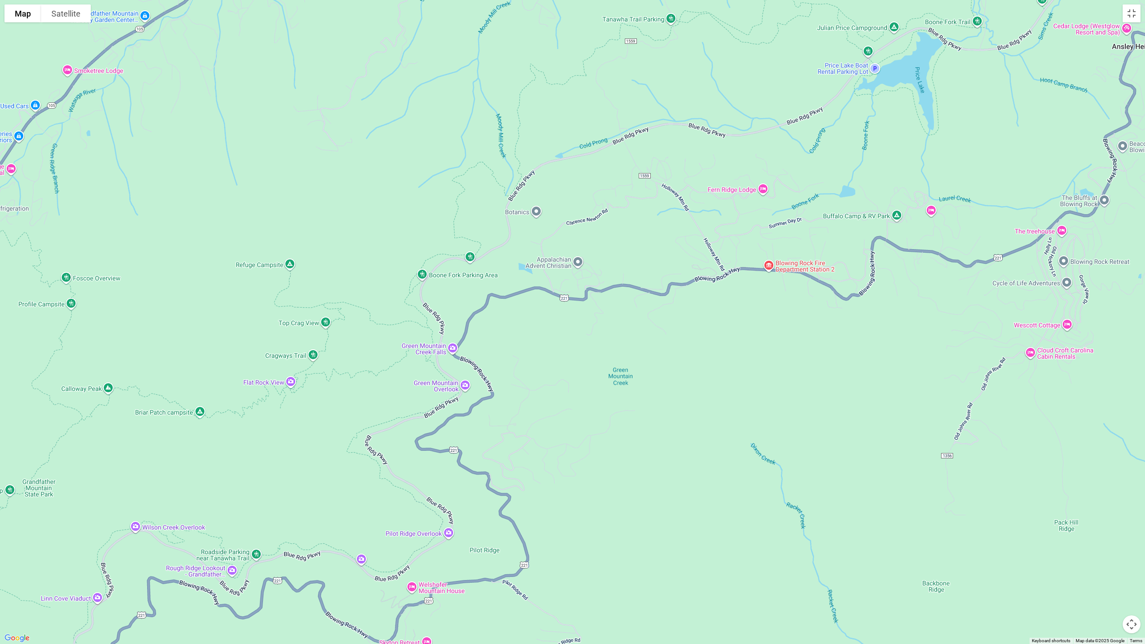
drag, startPoint x: 729, startPoint y: 234, endPoint x: 299, endPoint y: 355, distance: 446.0
click at [299, 309] on div at bounding box center [572, 322] width 1145 height 644
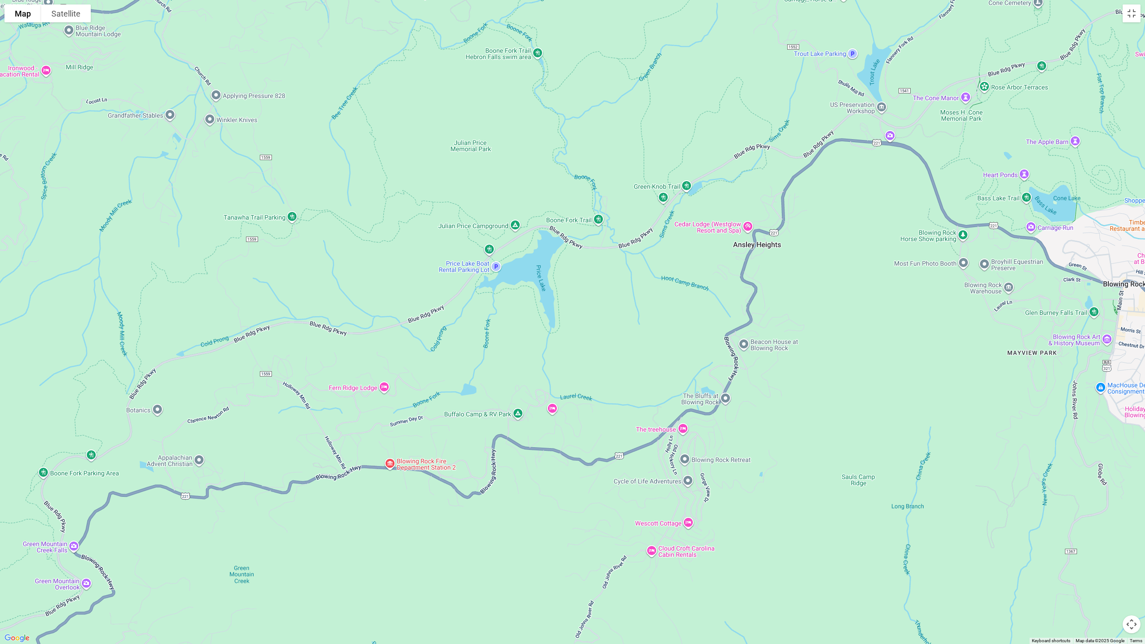
drag, startPoint x: 818, startPoint y: 250, endPoint x: 612, endPoint y: 294, distance: 211.0
click at [448, 309] on div at bounding box center [572, 322] width 1145 height 644
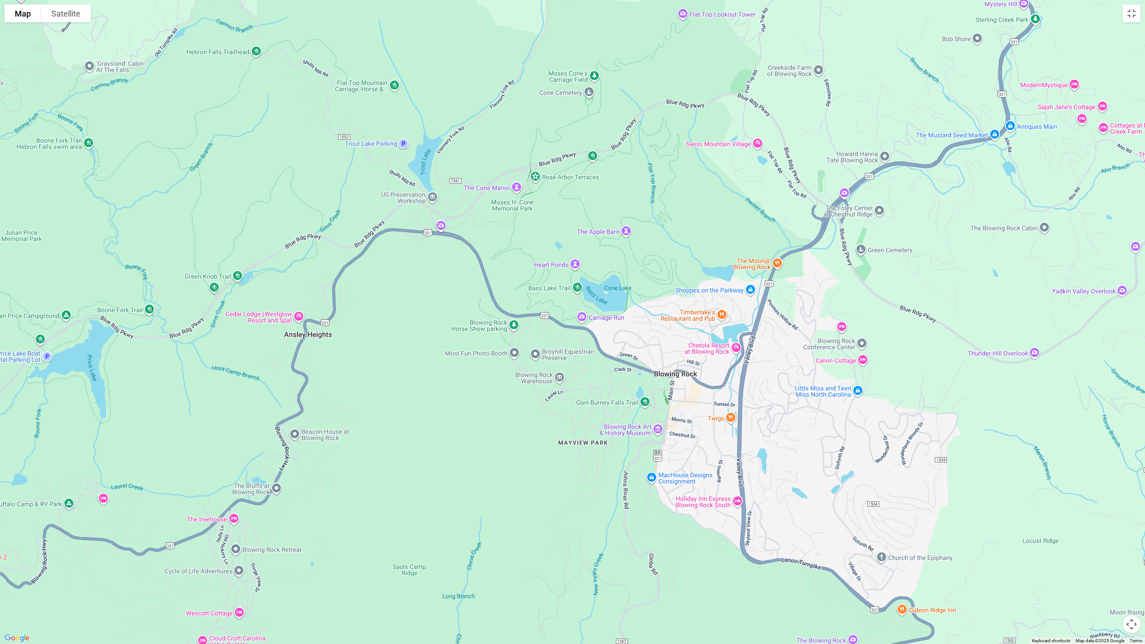
drag, startPoint x: 900, startPoint y: 225, endPoint x: 447, endPoint y: 319, distance: 462.2
click at [447, 309] on div at bounding box center [572, 322] width 1145 height 644
click at [530, 252] on div at bounding box center [572, 322] width 1145 height 644
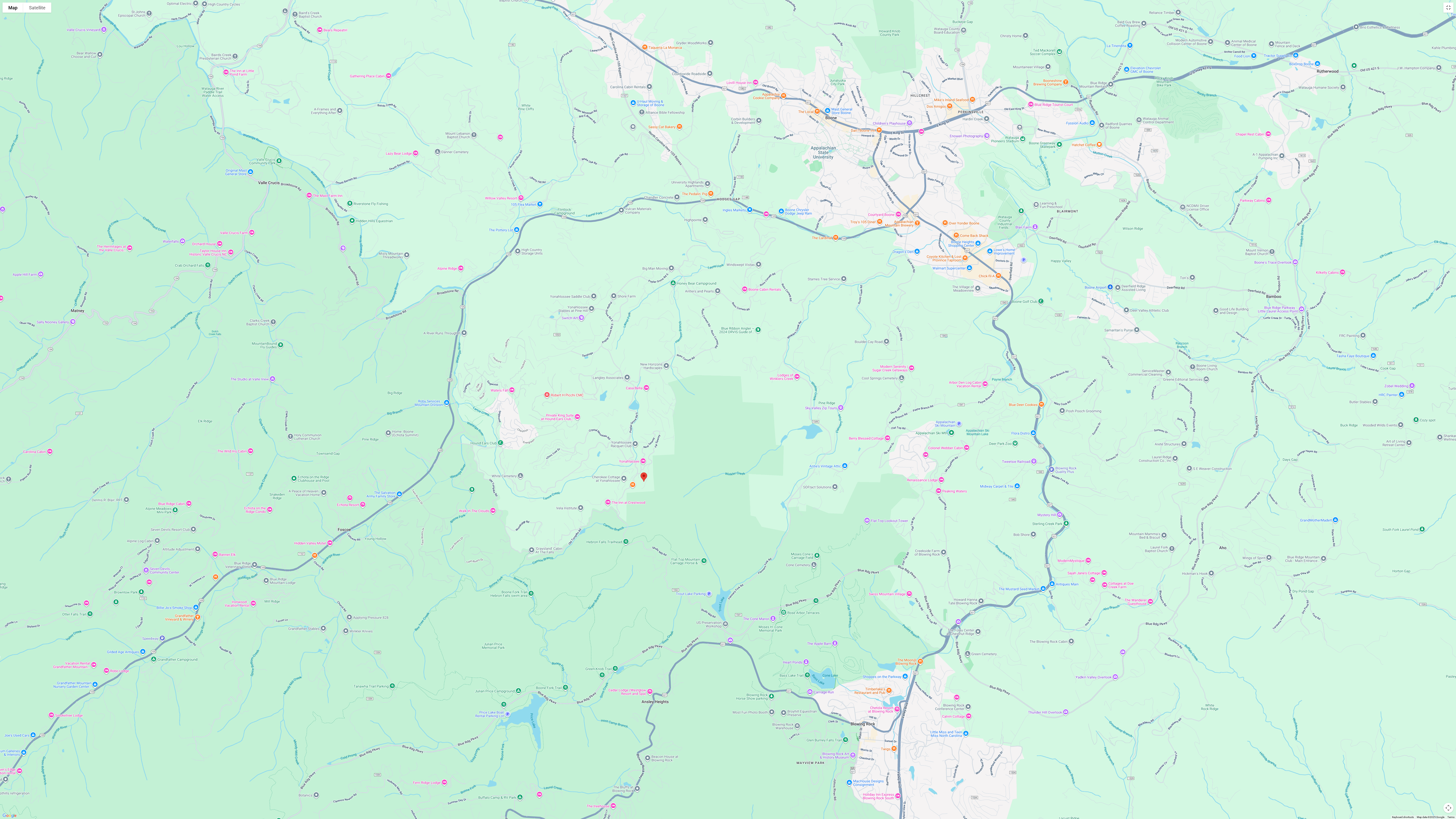
drag, startPoint x: 646, startPoint y: 224, endPoint x: 721, endPoint y: 510, distance: 295.7
click at [300, 175] on div at bounding box center [728, 409] width 1456 height 819
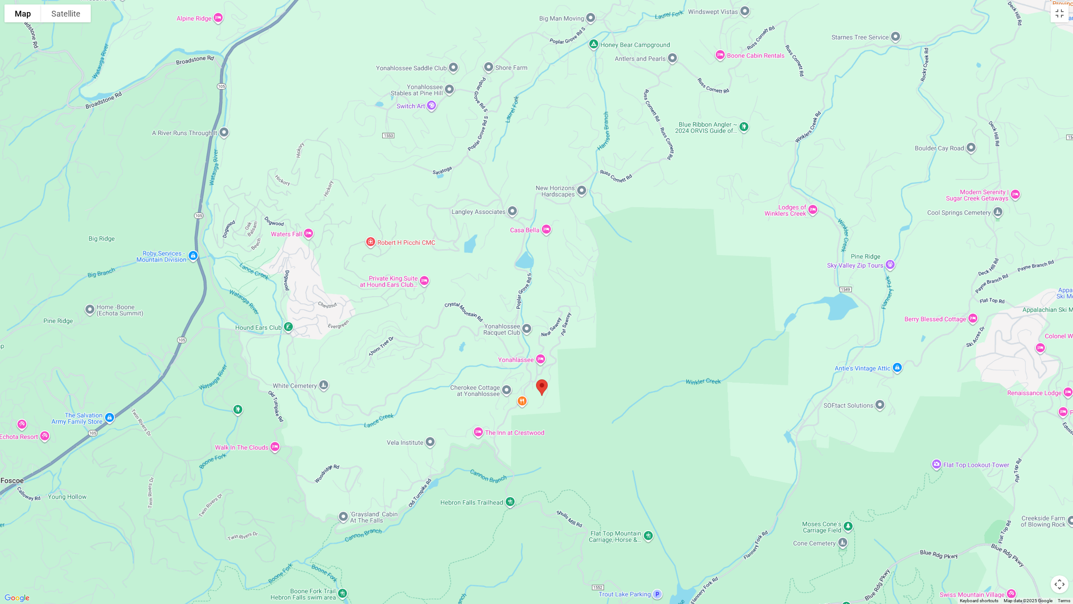
drag, startPoint x: 426, startPoint y: 331, endPoint x: 582, endPoint y: 311, distance: 157.9
click at [530, 309] on div at bounding box center [536, 302] width 1073 height 604
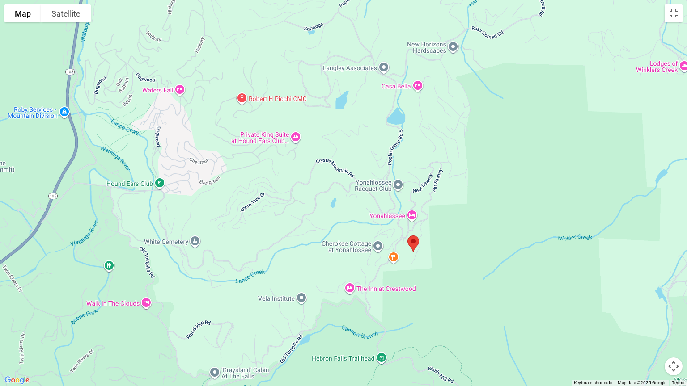
drag, startPoint x: 367, startPoint y: 273, endPoint x: 433, endPoint y: 239, distance: 74.4
click at [433, 239] on div at bounding box center [343, 193] width 687 height 386
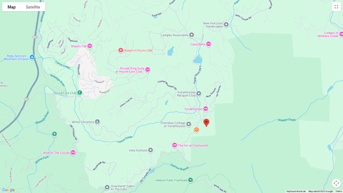
scroll to position [919, 0]
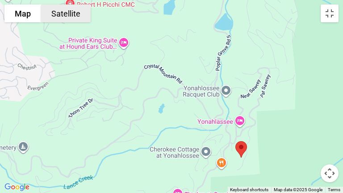
click at [62, 13] on button "Satellite" at bounding box center [66, 13] width 50 height 18
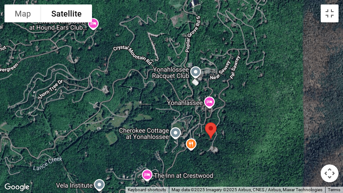
drag, startPoint x: 160, startPoint y: 92, endPoint x: 130, endPoint y: 73, distance: 34.7
click at [130, 73] on div at bounding box center [171, 96] width 343 height 193
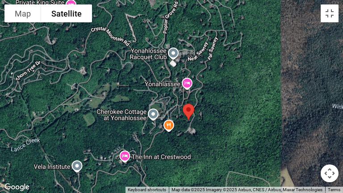
drag, startPoint x: 234, startPoint y: 133, endPoint x: 211, endPoint y: 114, distance: 30.1
click at [211, 114] on div at bounding box center [171, 96] width 343 height 193
click at [168, 126] on div at bounding box center [171, 96] width 343 height 193
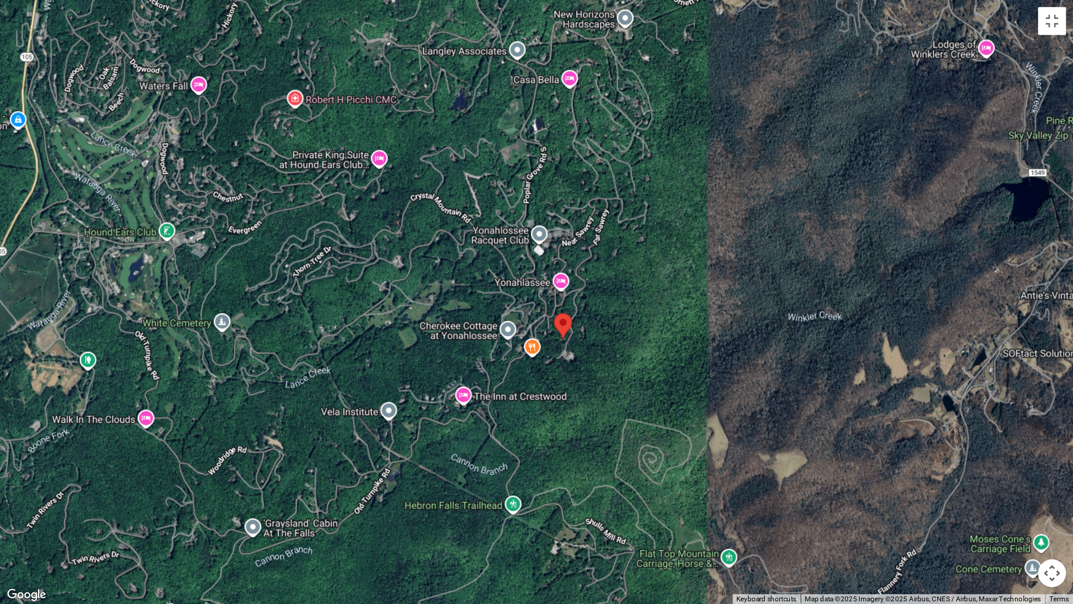
scroll to position [920, 0]
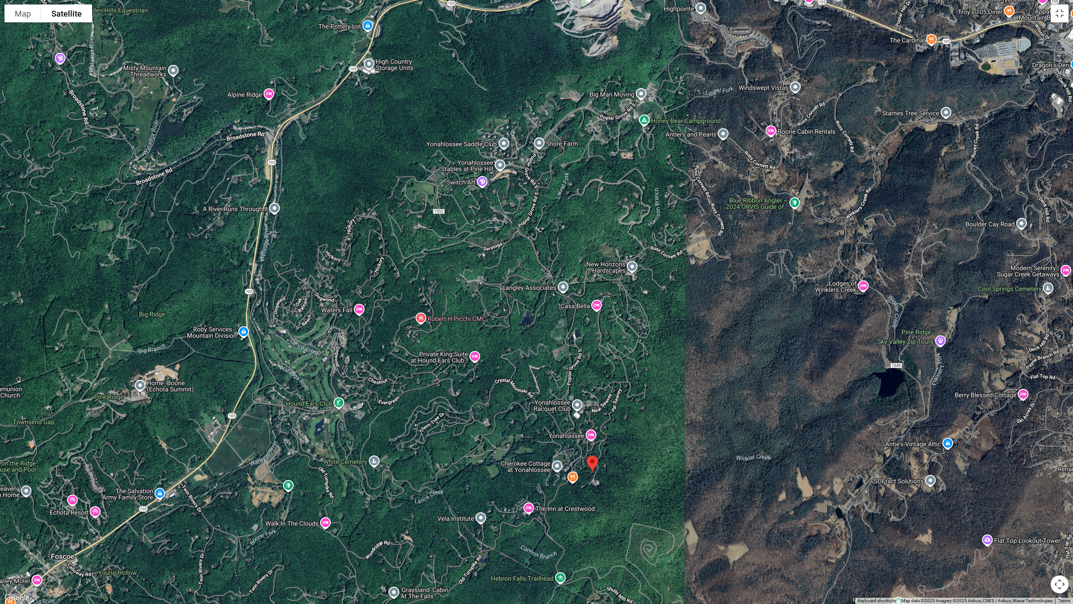
drag, startPoint x: 635, startPoint y: 206, endPoint x: 674, endPoint y: 354, distance: 153.5
click at [530, 309] on div at bounding box center [536, 302] width 1073 height 604
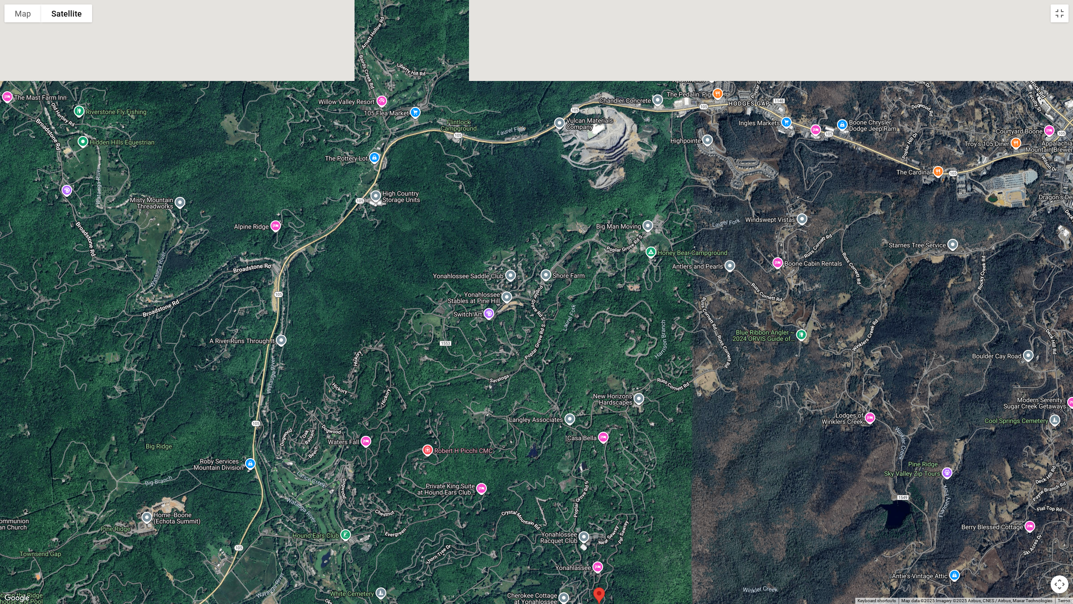
drag, startPoint x: 553, startPoint y: 236, endPoint x: 558, endPoint y: 314, distance: 77.5
click at [530, 309] on div at bounding box center [536, 302] width 1073 height 604
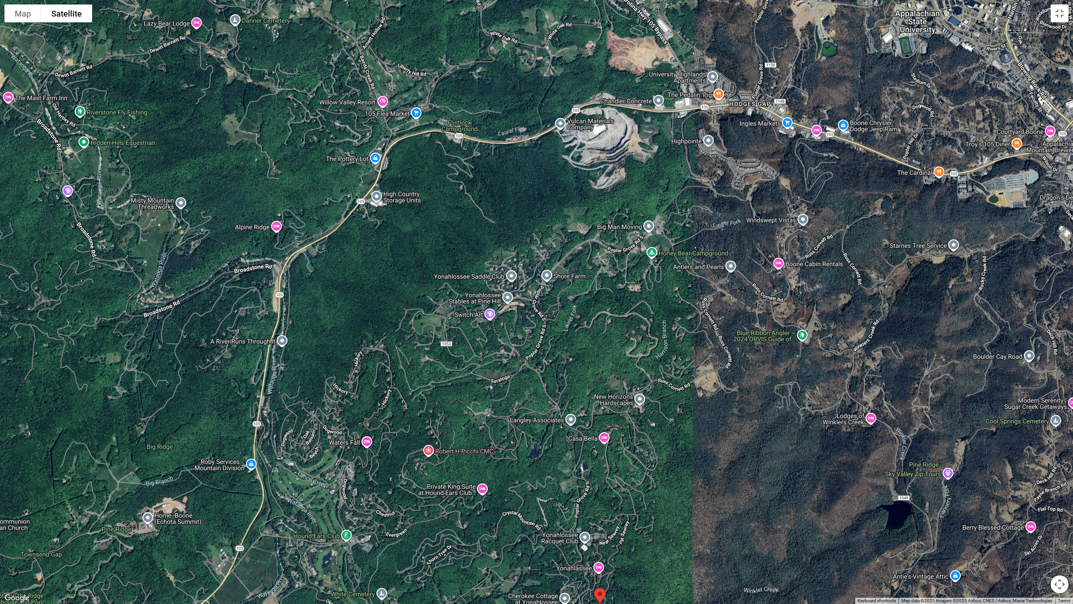
click at [530, 309] on div at bounding box center [536, 302] width 1073 height 604
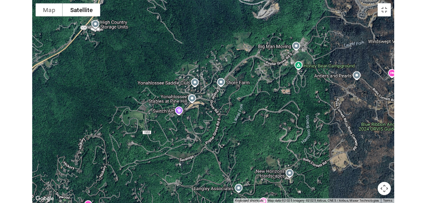
scroll to position [921, 0]
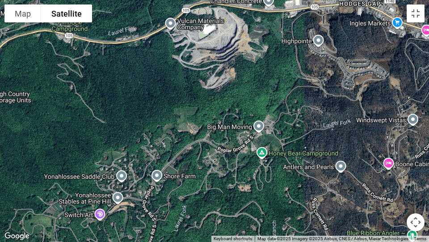
drag, startPoint x: 239, startPoint y: 93, endPoint x: 162, endPoint y: 178, distance: 114.0
click at [162, 178] on div at bounding box center [214, 121] width 429 height 242
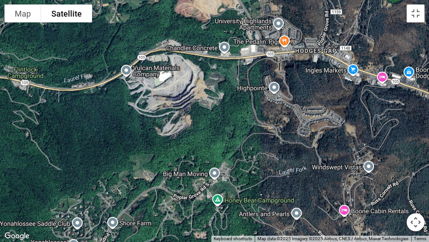
drag, startPoint x: 258, startPoint y: 137, endPoint x: 233, endPoint y: 203, distance: 70.4
click at [231, 195] on div at bounding box center [214, 121] width 429 height 242
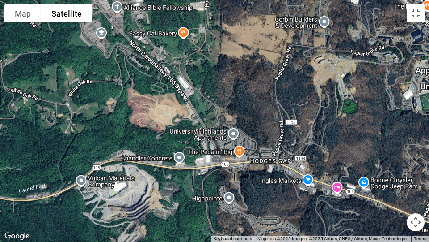
drag, startPoint x: 276, startPoint y: 116, endPoint x: 212, endPoint y: 196, distance: 102.8
click at [212, 196] on div at bounding box center [214, 121] width 429 height 242
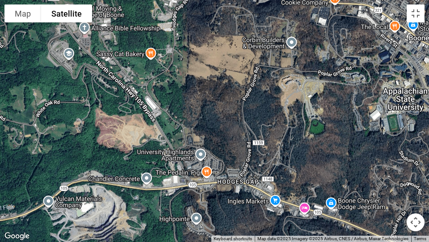
drag, startPoint x: 254, startPoint y: 170, endPoint x: 220, endPoint y: 192, distance: 39.7
click at [220, 192] on div at bounding box center [214, 121] width 429 height 242
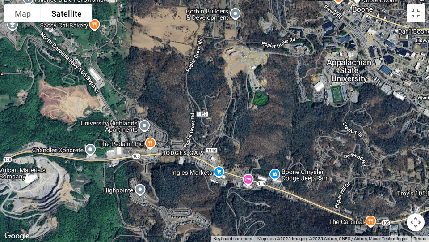
drag, startPoint x: 255, startPoint y: 205, endPoint x: 200, endPoint y: 178, distance: 60.8
click at [200, 178] on div at bounding box center [214, 121] width 429 height 242
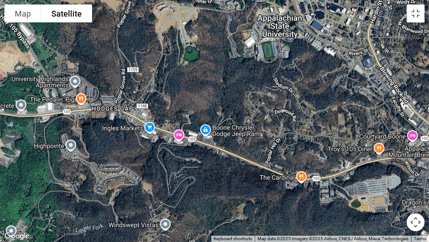
drag, startPoint x: 279, startPoint y: 203, endPoint x: 209, endPoint y: 158, distance: 83.2
click at [209, 158] on div at bounding box center [214, 121] width 429 height 242
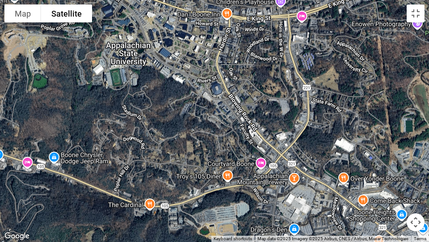
drag, startPoint x: 339, startPoint y: 174, endPoint x: 216, endPoint y: 164, distance: 122.9
click at [184, 201] on div at bounding box center [214, 121] width 429 height 242
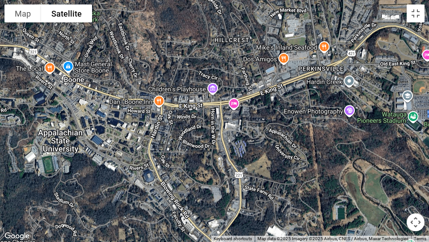
drag, startPoint x: 263, startPoint y: 94, endPoint x: 195, endPoint y: 182, distance: 111.3
click at [195, 182] on div at bounding box center [214, 121] width 429 height 242
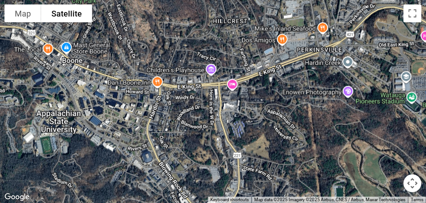
scroll to position [295, 0]
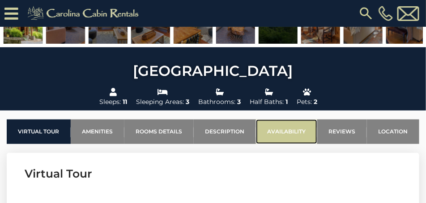
click at [292, 130] on link "Availability" at bounding box center [286, 132] width 61 height 25
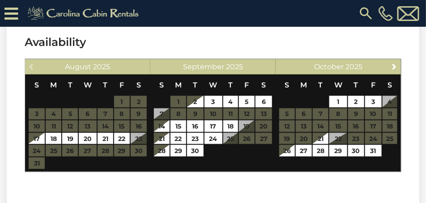
scroll to position [1945, 0]
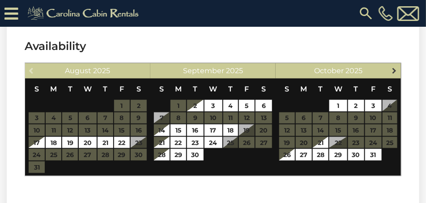
click at [395, 70] on span "Next" at bounding box center [393, 70] width 7 height 7
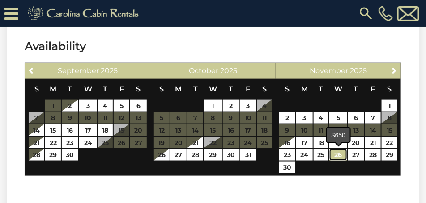
click at [339, 155] on link "26" at bounding box center [337, 155] width 17 height 12
type input "**********"
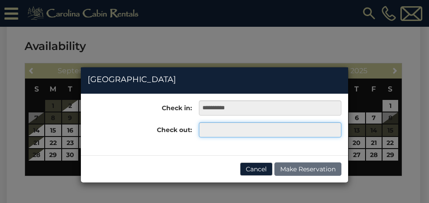
click at [240, 135] on input "text" at bounding box center [270, 130] width 143 height 15
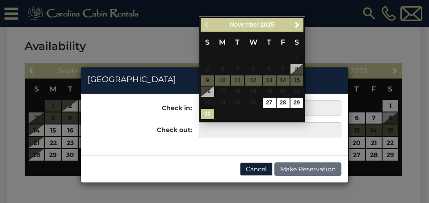
click at [208, 114] on link "30" at bounding box center [207, 114] width 13 height 10
type input "**********"
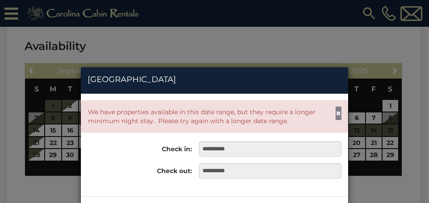
click at [339, 113] on span "×" at bounding box center [339, 113] width 6 height 11
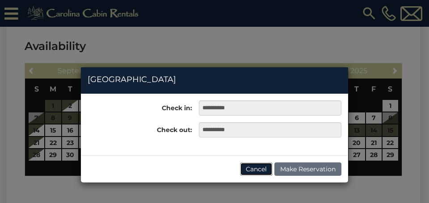
click at [260, 171] on button "Cancel" at bounding box center [256, 169] width 33 height 13
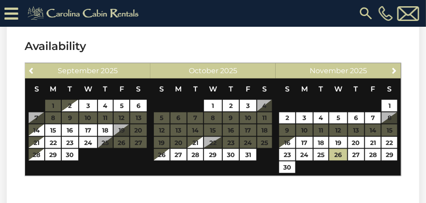
click at [345, 178] on section "Availability Previous [DATE] S M T W T F S 1 2 3 4 5 6 7 8 9 10 11 12 13 14 15 …" at bounding box center [213, 109] width 412 height 169
click at [289, 153] on link "23" at bounding box center [287, 155] width 16 height 12
type input "**********"
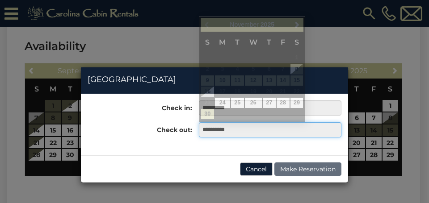
click at [252, 129] on input "**********" at bounding box center [270, 130] width 143 height 15
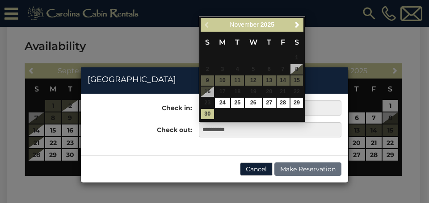
click at [214, 154] on div "**********" at bounding box center [214, 125] width 267 height 62
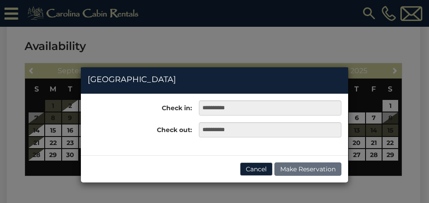
drag, startPoint x: 300, startPoint y: 83, endPoint x: 258, endPoint y: 82, distance: 41.2
click at [258, 81] on h4 "[GEOGRAPHIC_DATA]" at bounding box center [215, 80] width 254 height 12
click at [257, 172] on button "Cancel" at bounding box center [256, 169] width 33 height 13
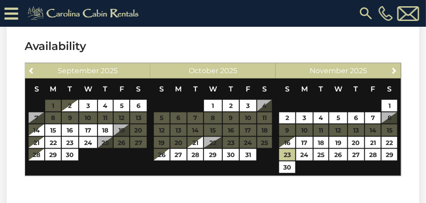
click at [253, 172] on div "[DATE] S M T W T F S 1 2 3 4 5 6 7 8 9 10 11 12 13 14 15 16 17 18 19 20 21 22 2…" at bounding box center [212, 120] width 125 height 112
